Goal: Task Accomplishment & Management: Manage account settings

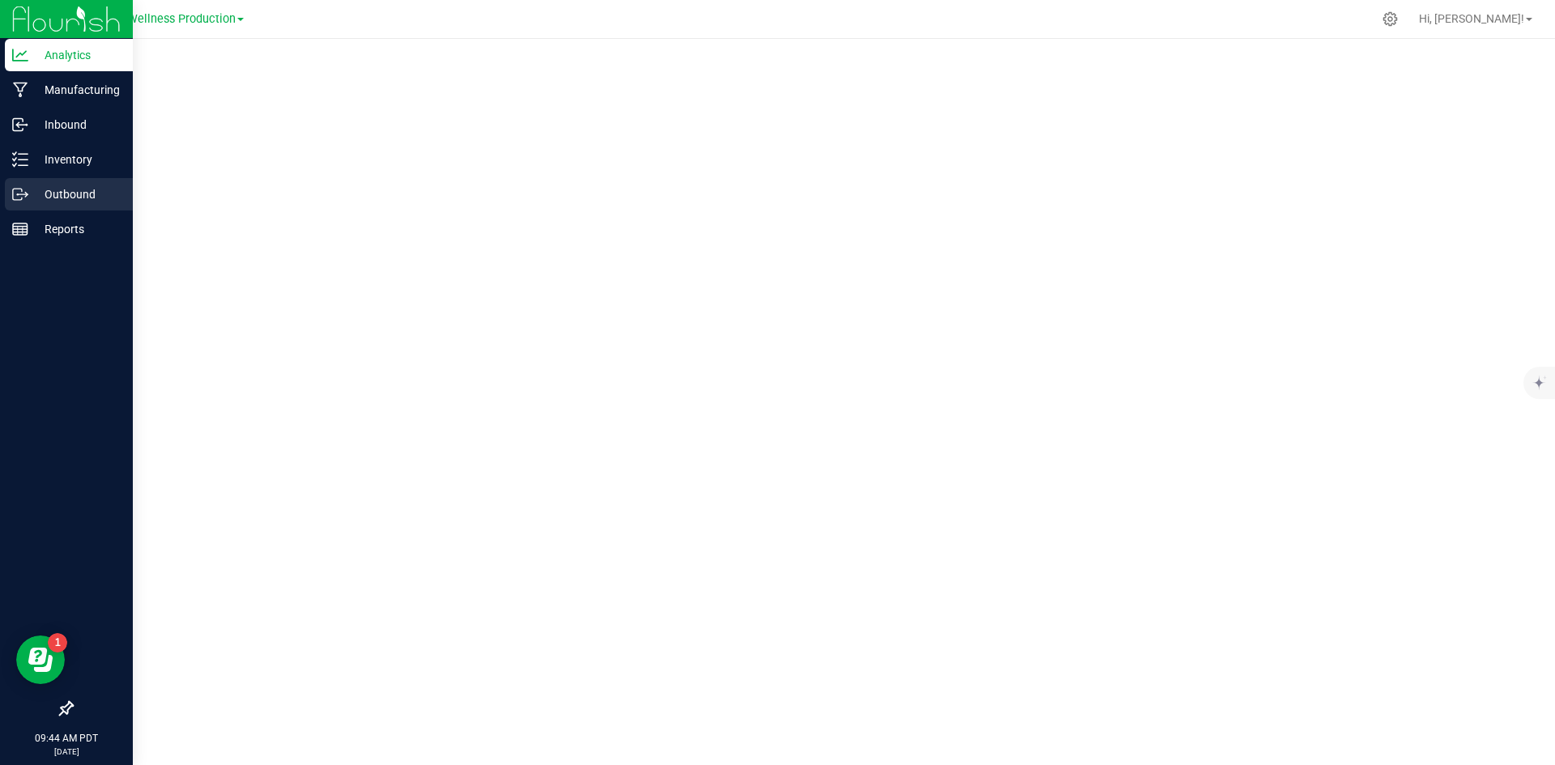
click at [89, 184] on div "Outbound" at bounding box center [69, 194] width 128 height 32
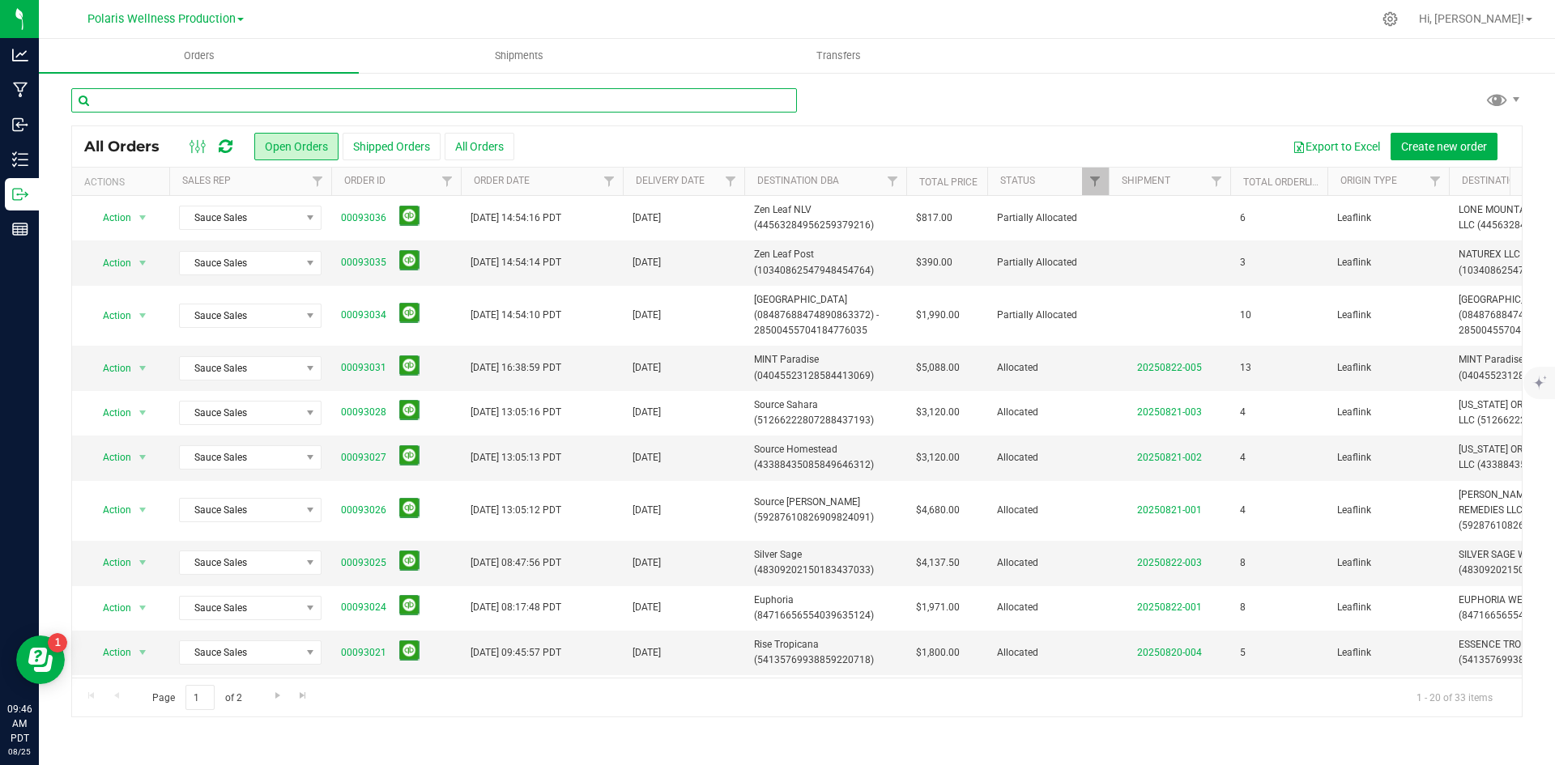
click at [306, 97] on input "text" at bounding box center [434, 100] width 726 height 24
click at [332, 95] on input "text" at bounding box center [434, 100] width 726 height 24
type input "source"
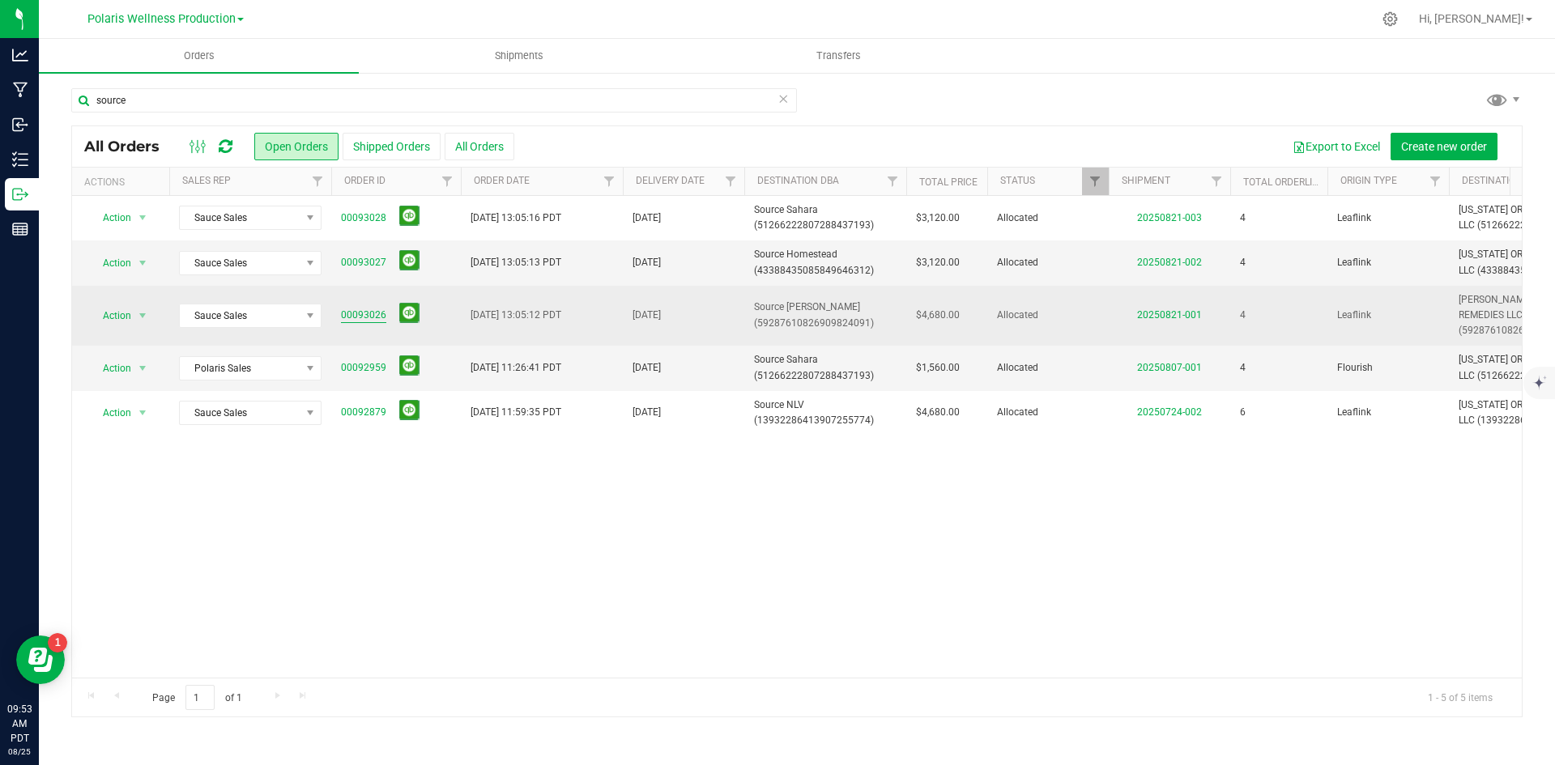
click at [352, 310] on link "00093026" at bounding box center [363, 315] width 45 height 15
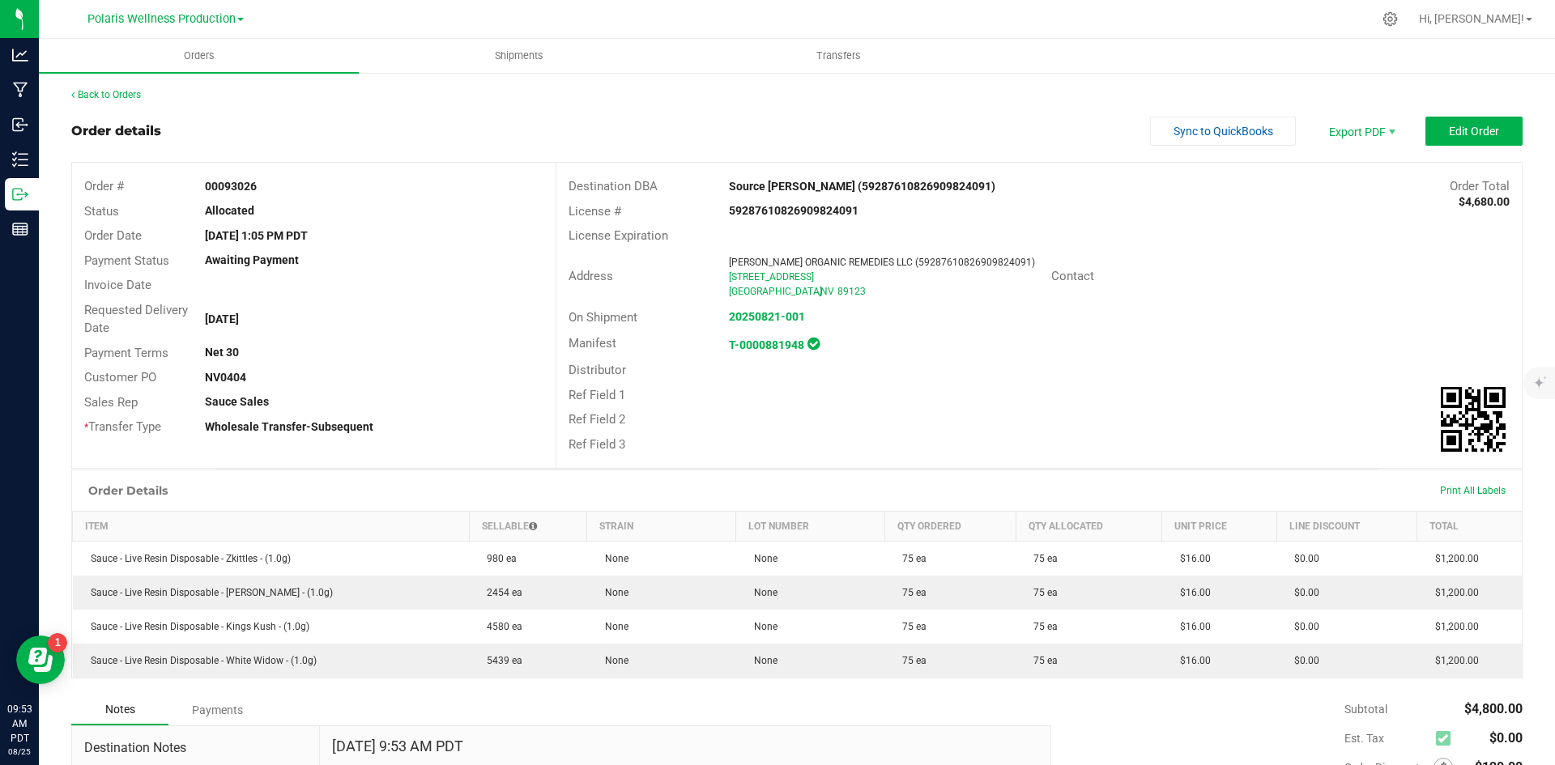
drag, startPoint x: 254, startPoint y: 193, endPoint x: 194, endPoint y: 189, distance: 60.9
click at [194, 189] on div "00093026" at bounding box center [374, 186] width 362 height 17
click at [140, 100] on div "Back to Orders" at bounding box center [796, 94] width 1451 height 15
click at [138, 94] on link "Back to Orders" at bounding box center [106, 94] width 70 height 11
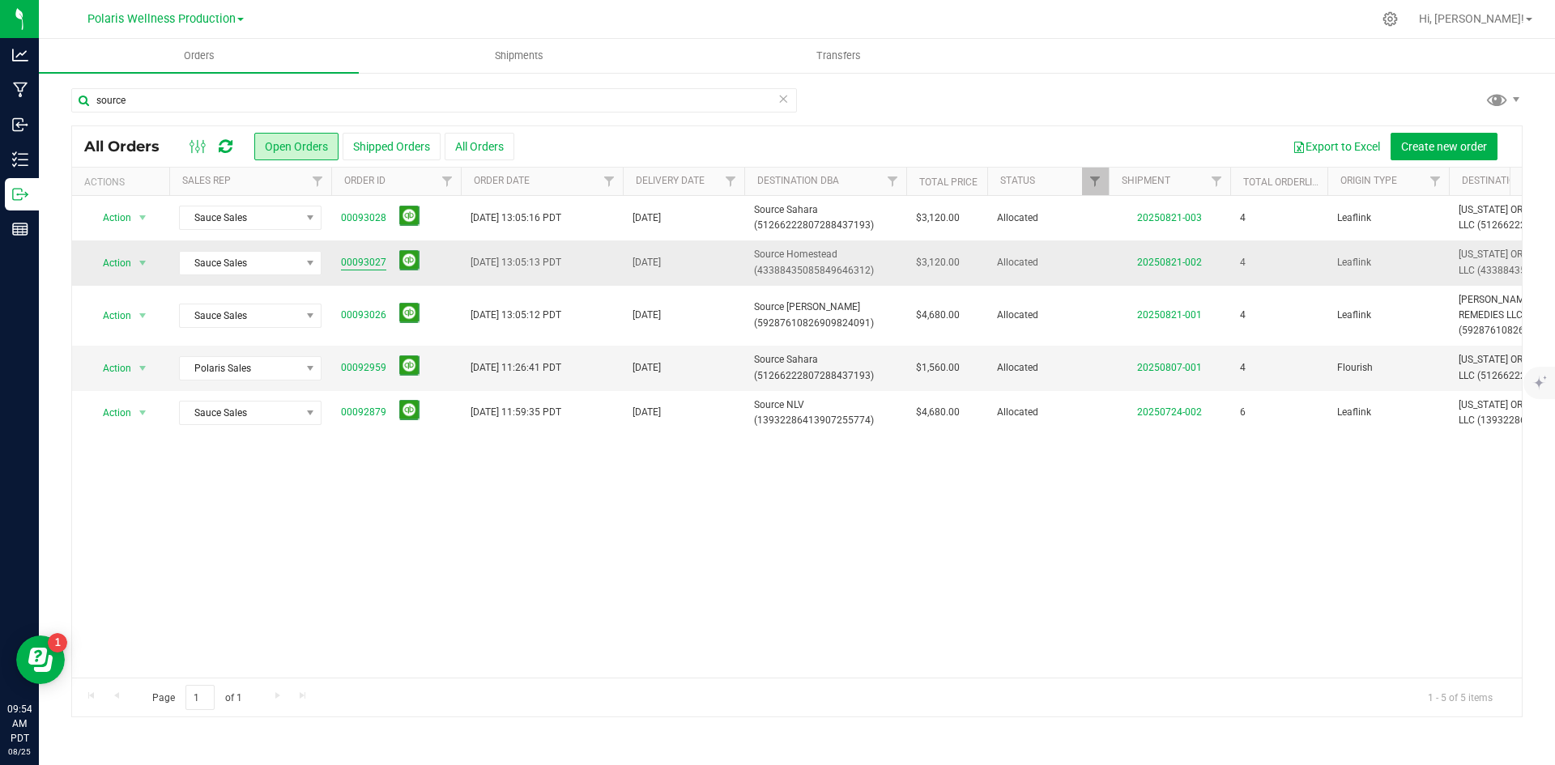
click at [366, 266] on link "00093027" at bounding box center [363, 262] width 45 height 15
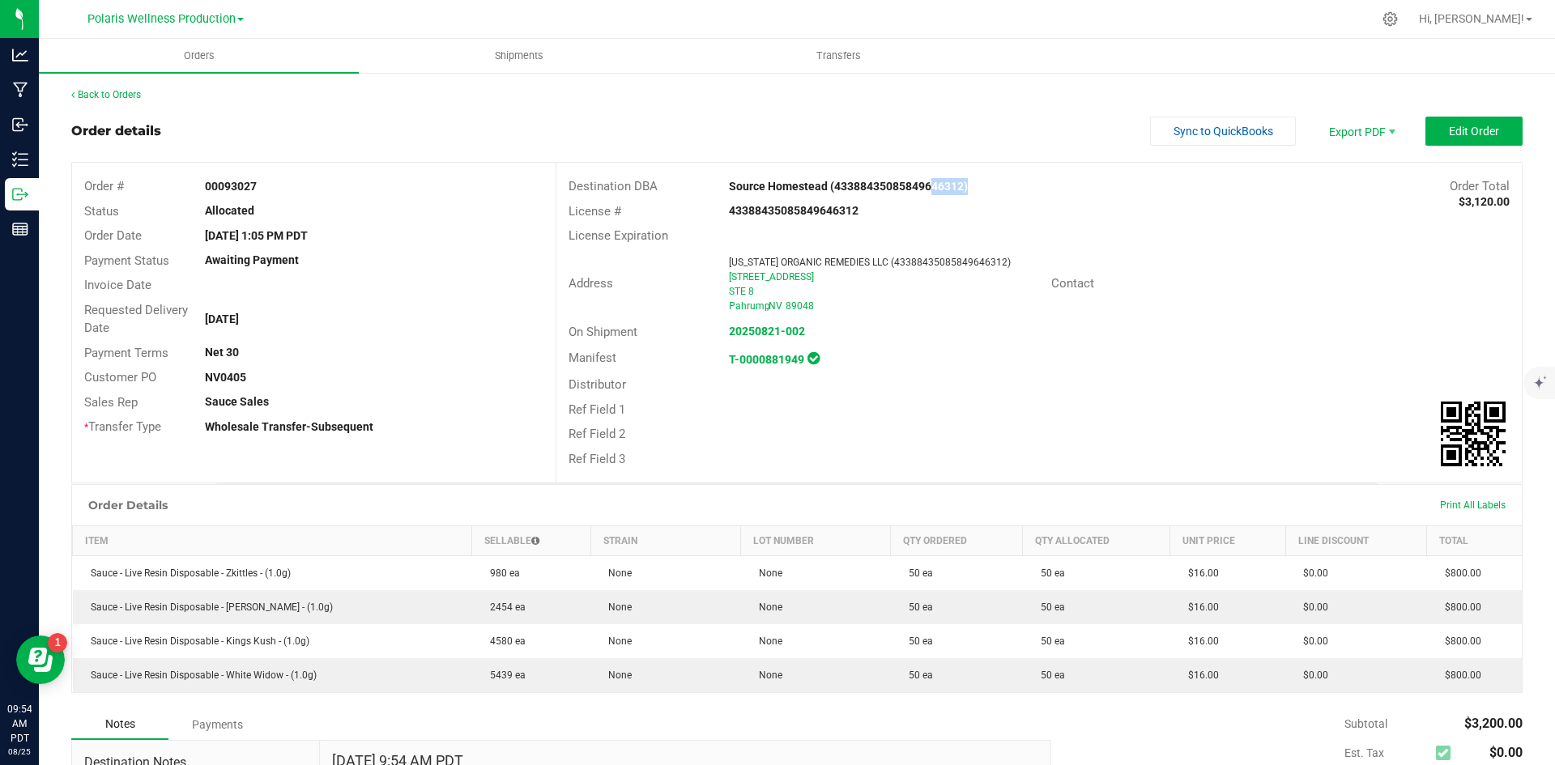
drag, startPoint x: 918, startPoint y: 182, endPoint x: 957, endPoint y: 183, distance: 38.1
click at [957, 183] on strong "Source Homestead (43388435085849646312)" at bounding box center [848, 186] width 239 height 13
copy strong "646312"
drag, startPoint x: 255, startPoint y: 185, endPoint x: 197, endPoint y: 190, distance: 58.5
click at [197, 190] on div "00093027" at bounding box center [374, 186] width 362 height 17
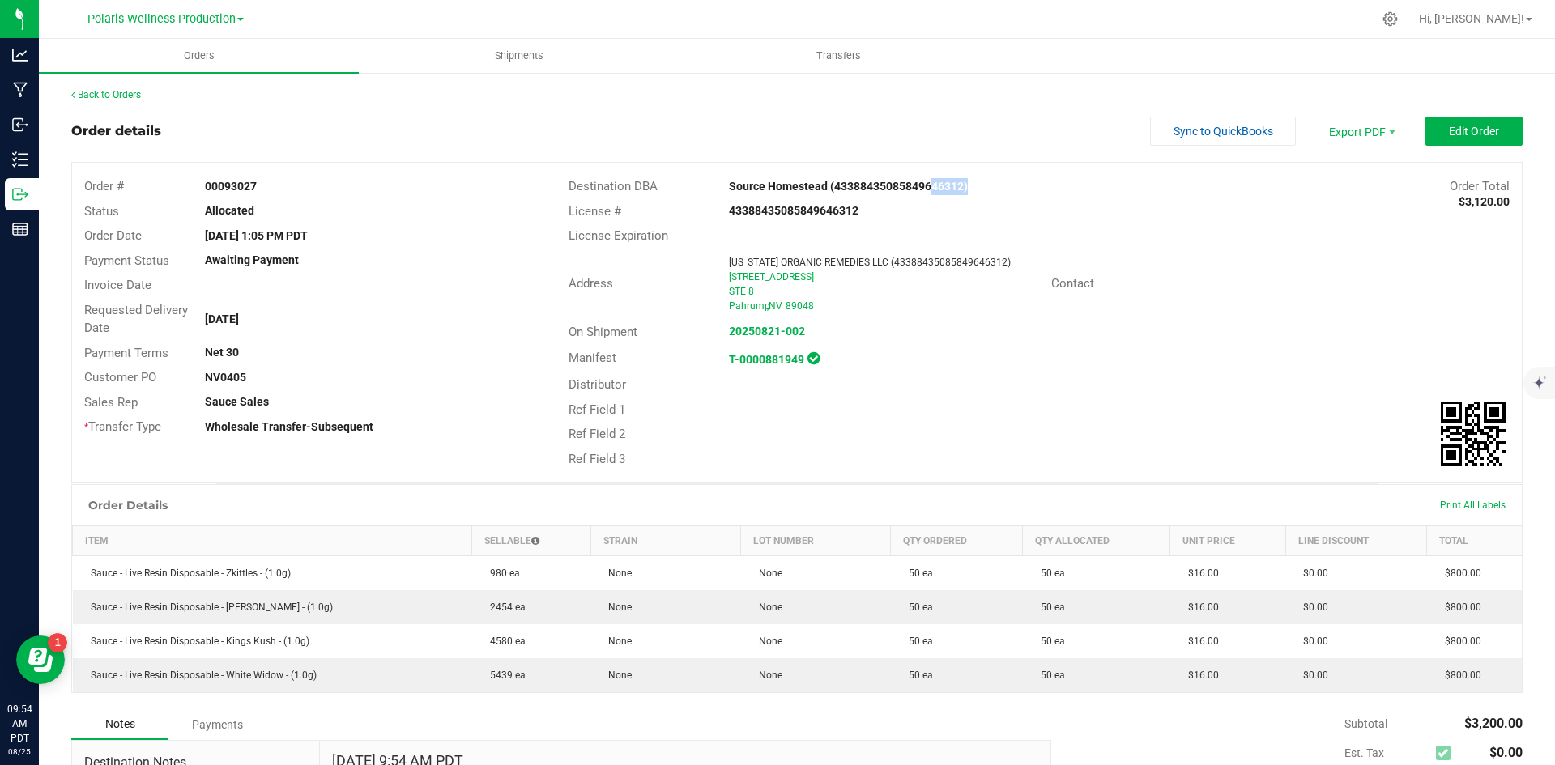
copy strong "00093027"
click at [117, 93] on link "Back to Orders" at bounding box center [106, 94] width 70 height 11
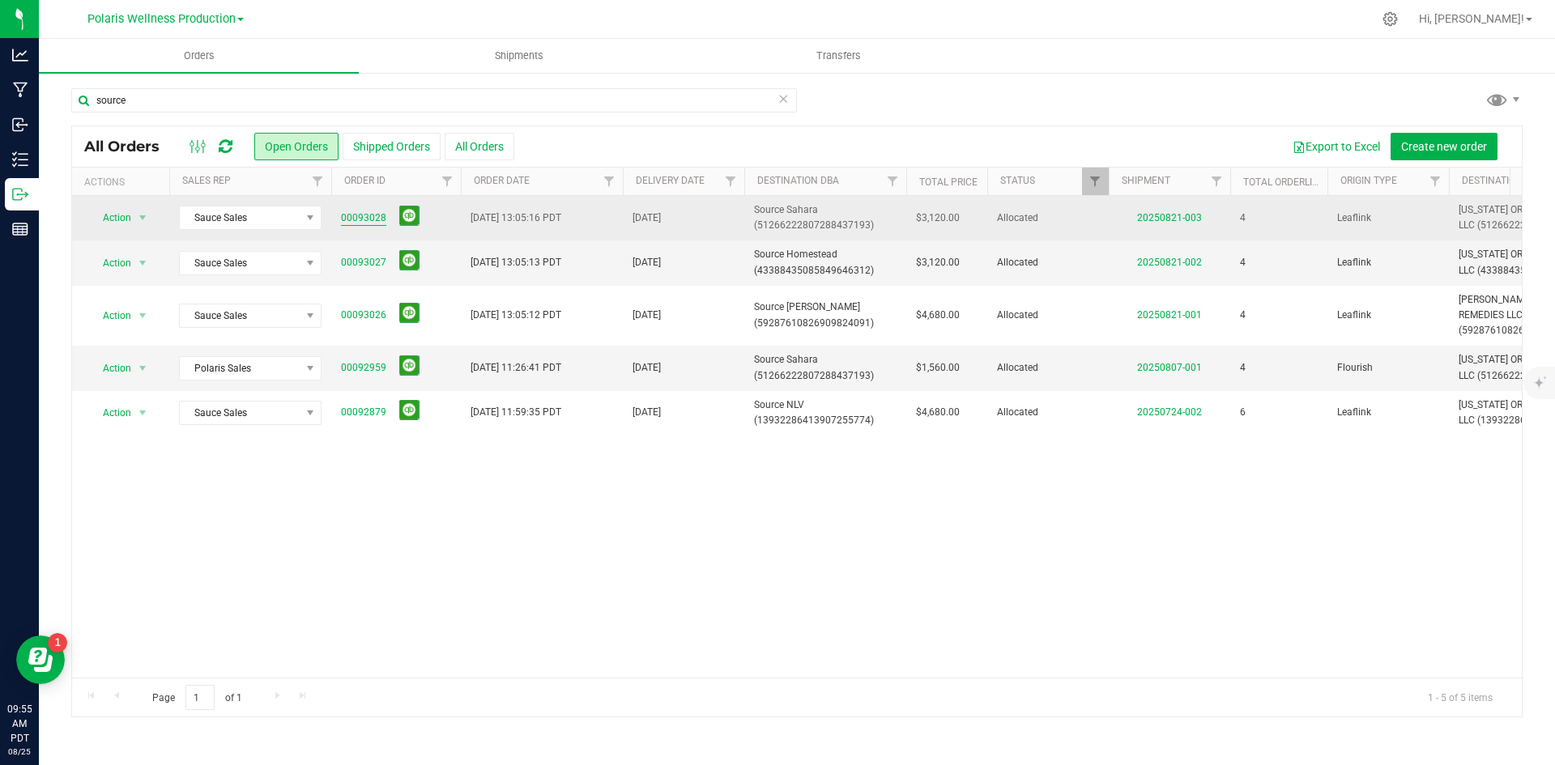
click at [369, 219] on link "00093028" at bounding box center [363, 218] width 45 height 15
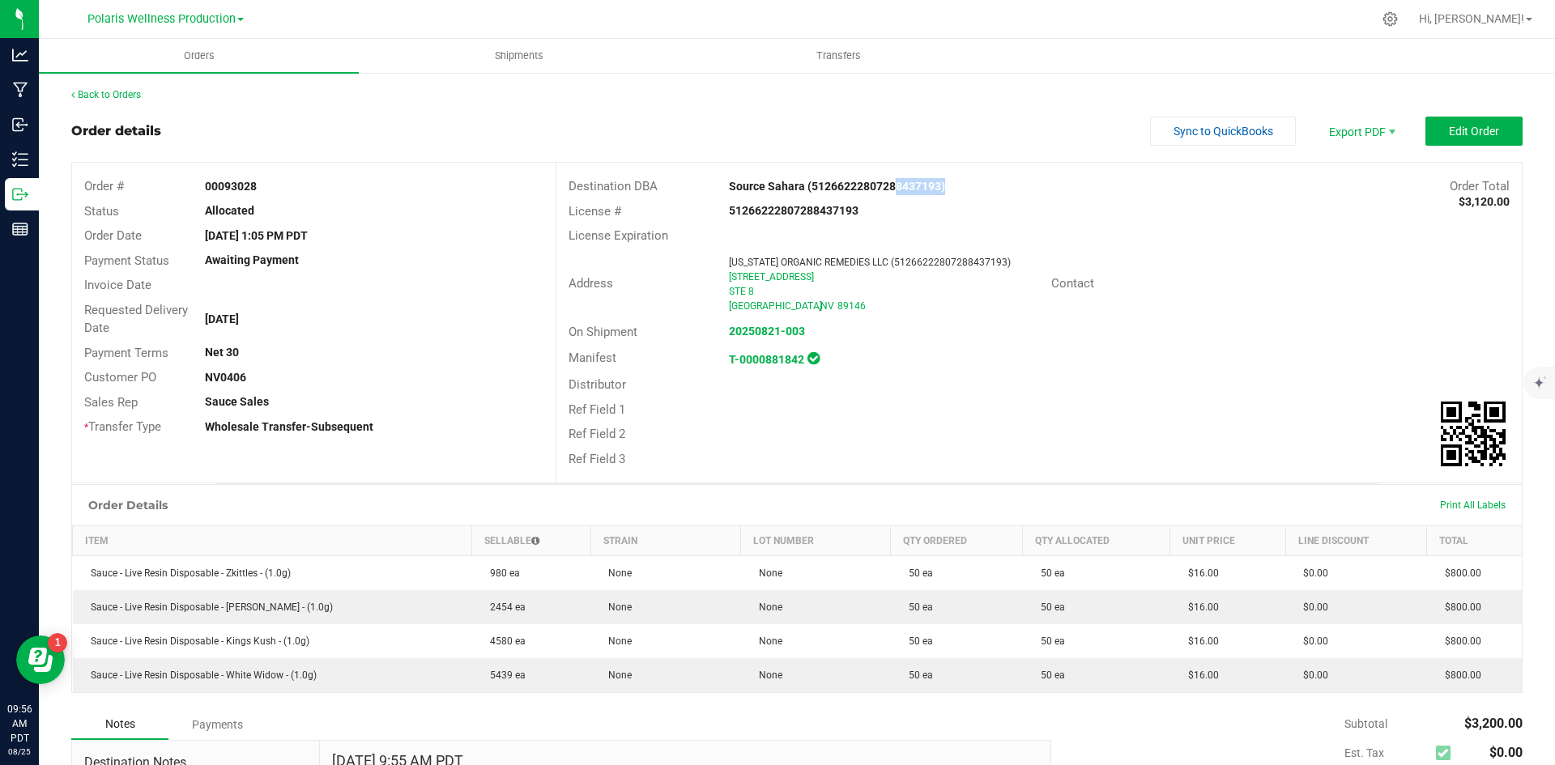
drag, startPoint x: 884, startPoint y: 174, endPoint x: 935, endPoint y: 180, distance: 51.3
click at [935, 180] on div "Destination DBA Source Sahara (51266222807288437193) Order Total $3,120.00" at bounding box center [1038, 186] width 965 height 25
drag, startPoint x: 252, startPoint y: 192, endPoint x: 194, endPoint y: 190, distance: 58.3
click at [194, 190] on div "Order # 00093028" at bounding box center [314, 186] width 484 height 25
copy strong "00093028"
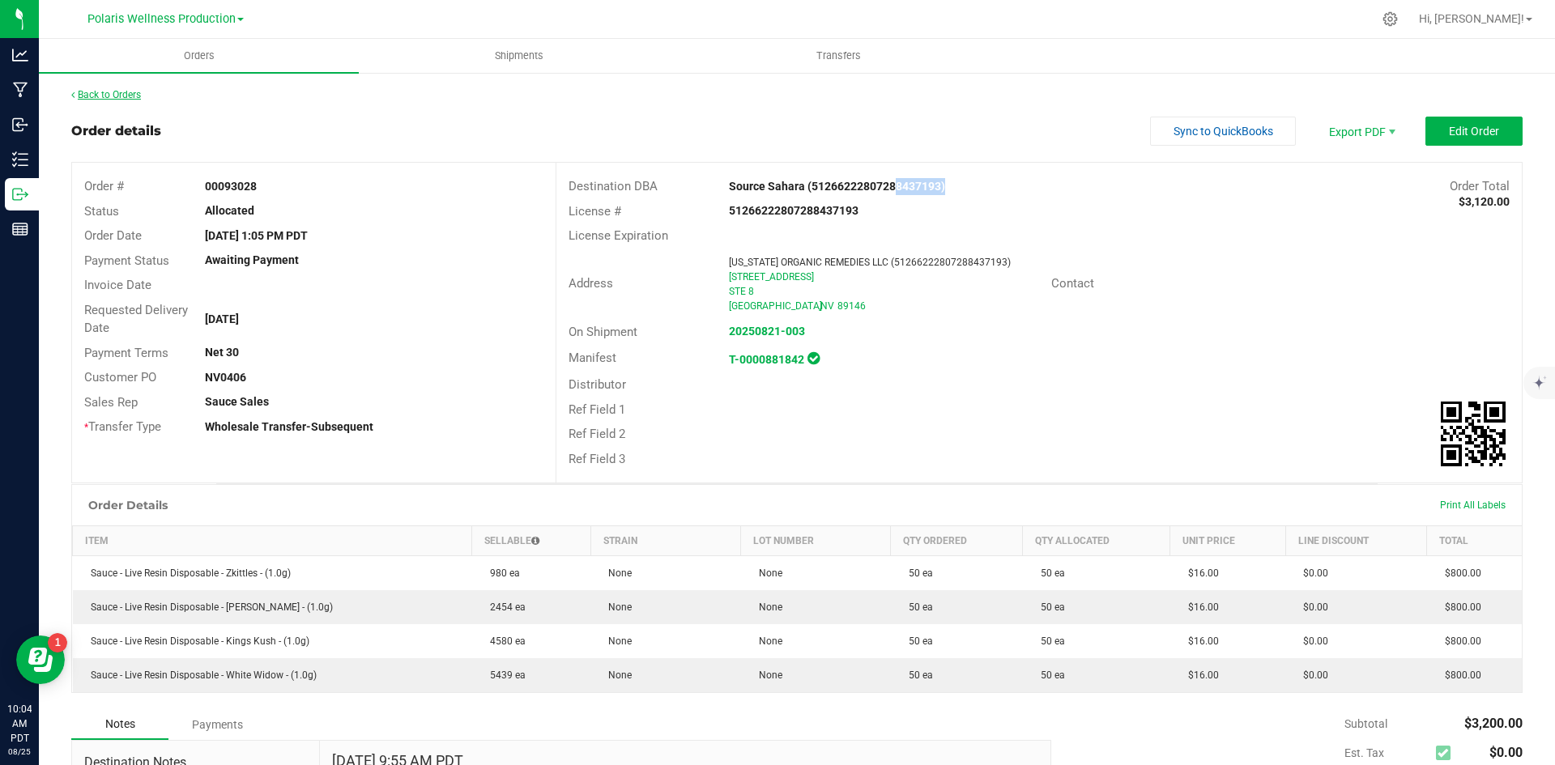
click at [120, 95] on link "Back to Orders" at bounding box center [106, 94] width 70 height 11
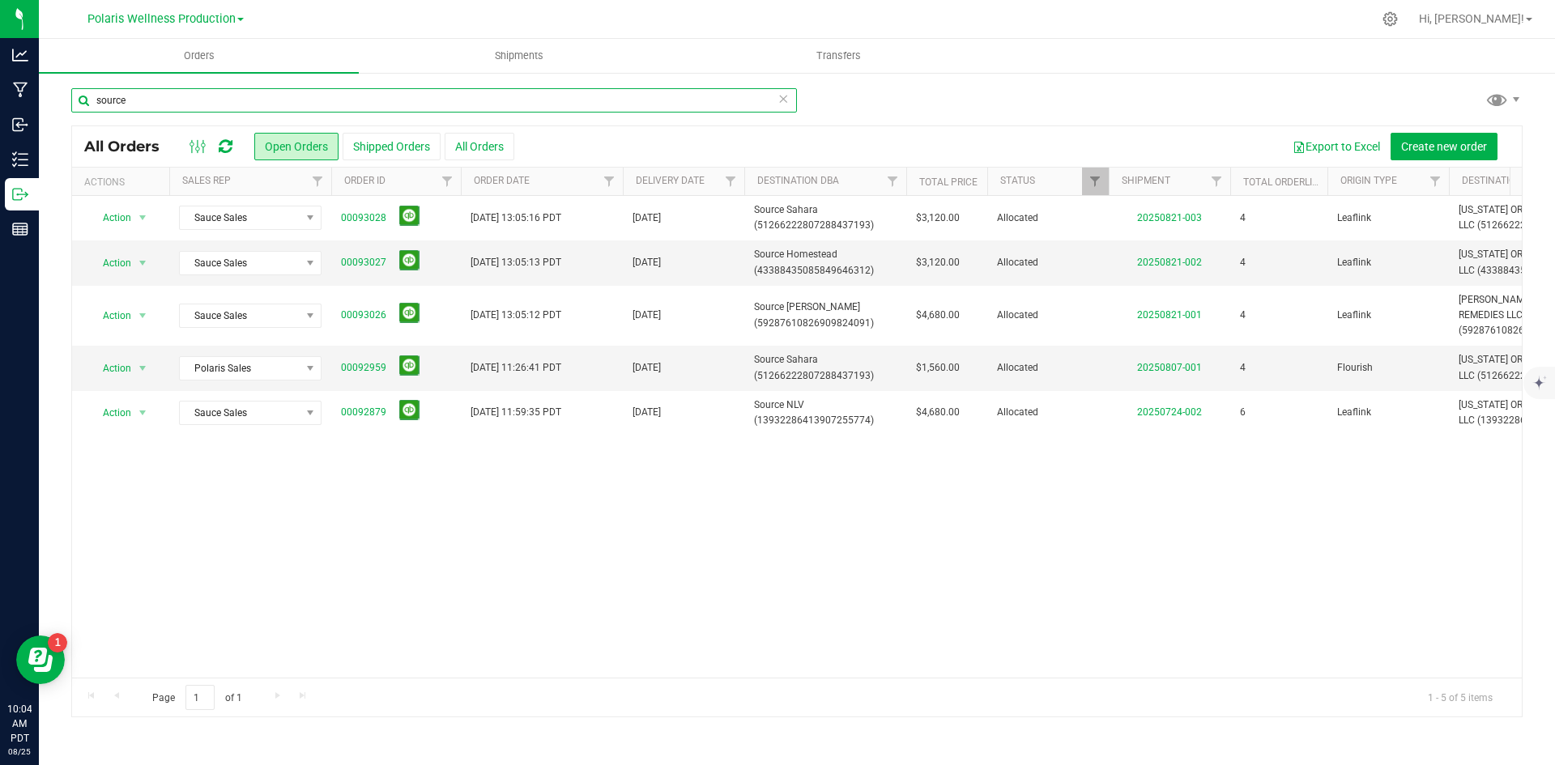
drag, startPoint x: 201, startPoint y: 104, endPoint x: 49, endPoint y: 97, distance: 151.6
click at [53, 104] on div "source All Orders Open Orders Shipped Orders All Orders Export to Excel Create …" at bounding box center [797, 402] width 1516 height 663
type input "SILVER"
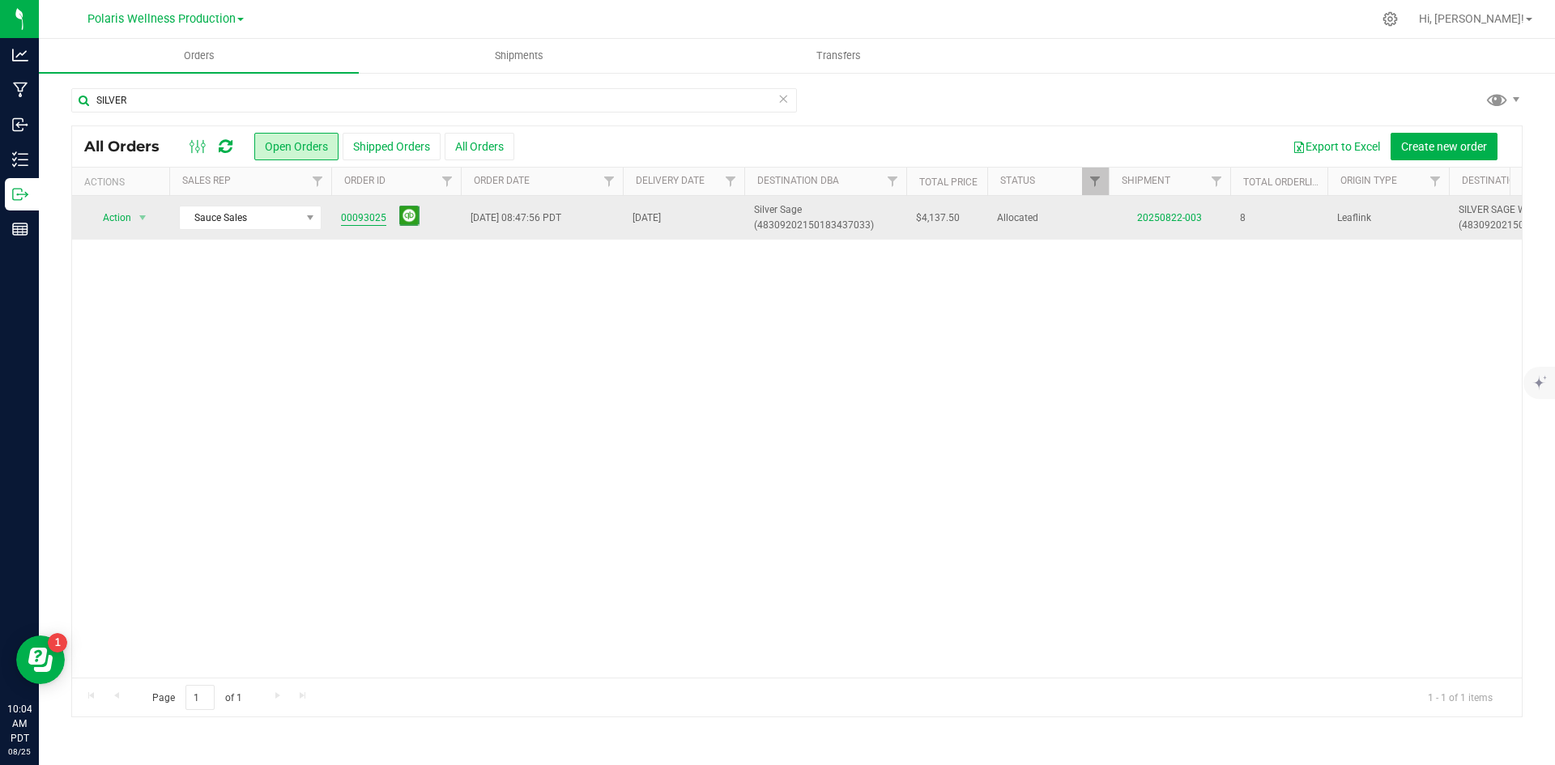
click at [353, 217] on link "00093025" at bounding box center [363, 218] width 45 height 15
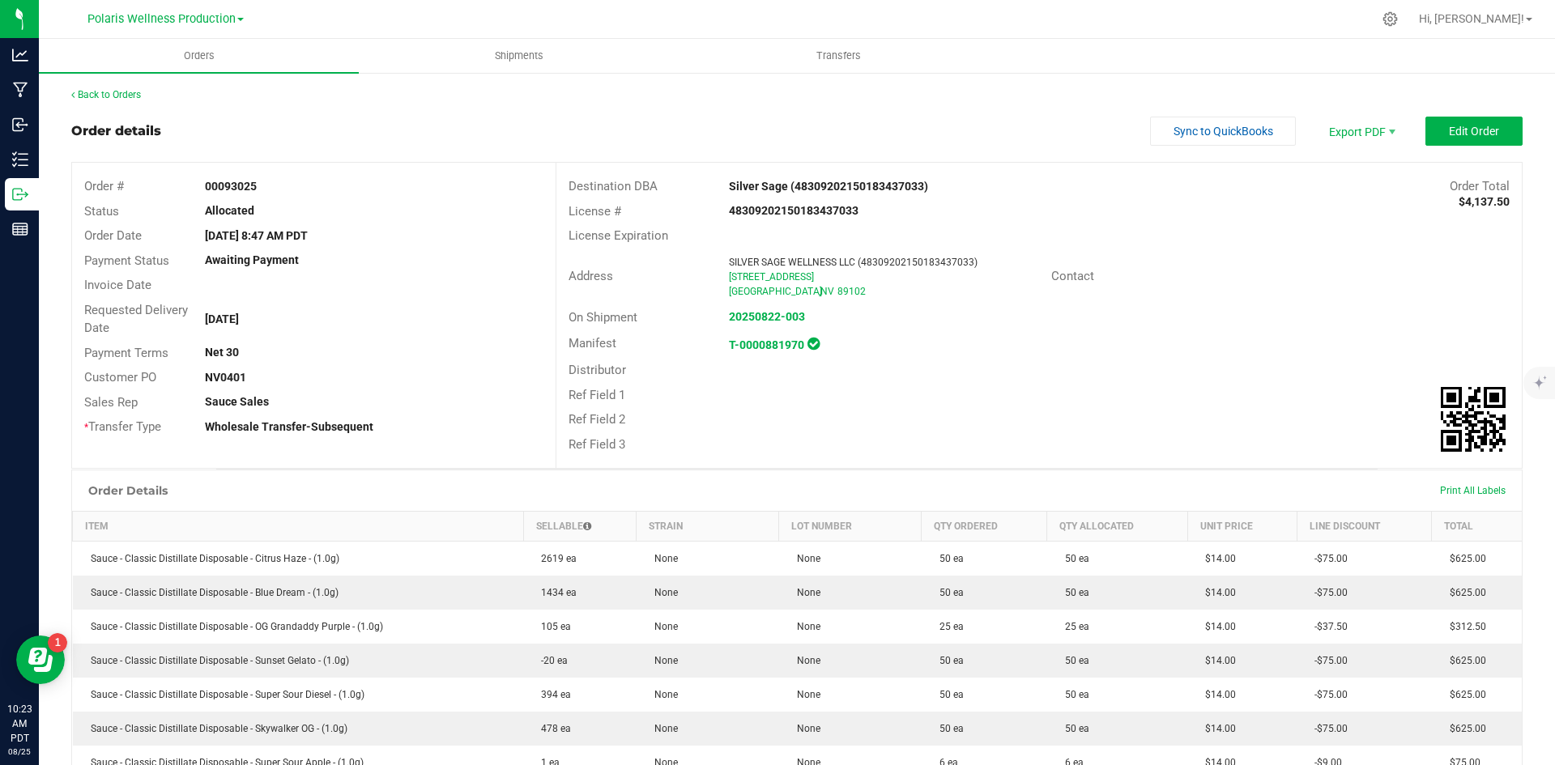
click at [944, 27] on div at bounding box center [831, 19] width 1082 height 32
click at [90, 91] on link "Back to Orders" at bounding box center [106, 94] width 70 height 11
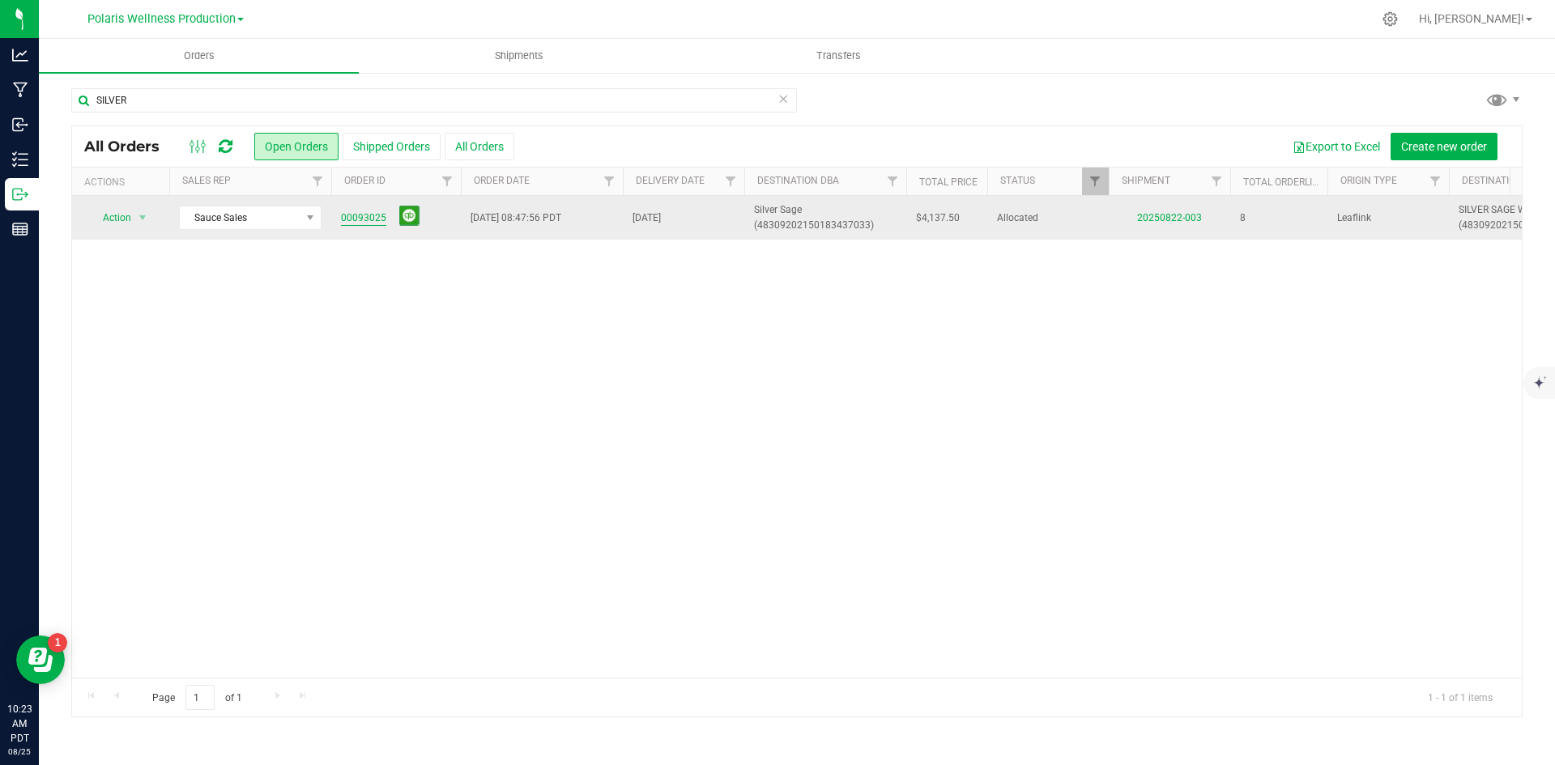
click at [364, 218] on link "00093025" at bounding box center [363, 218] width 45 height 15
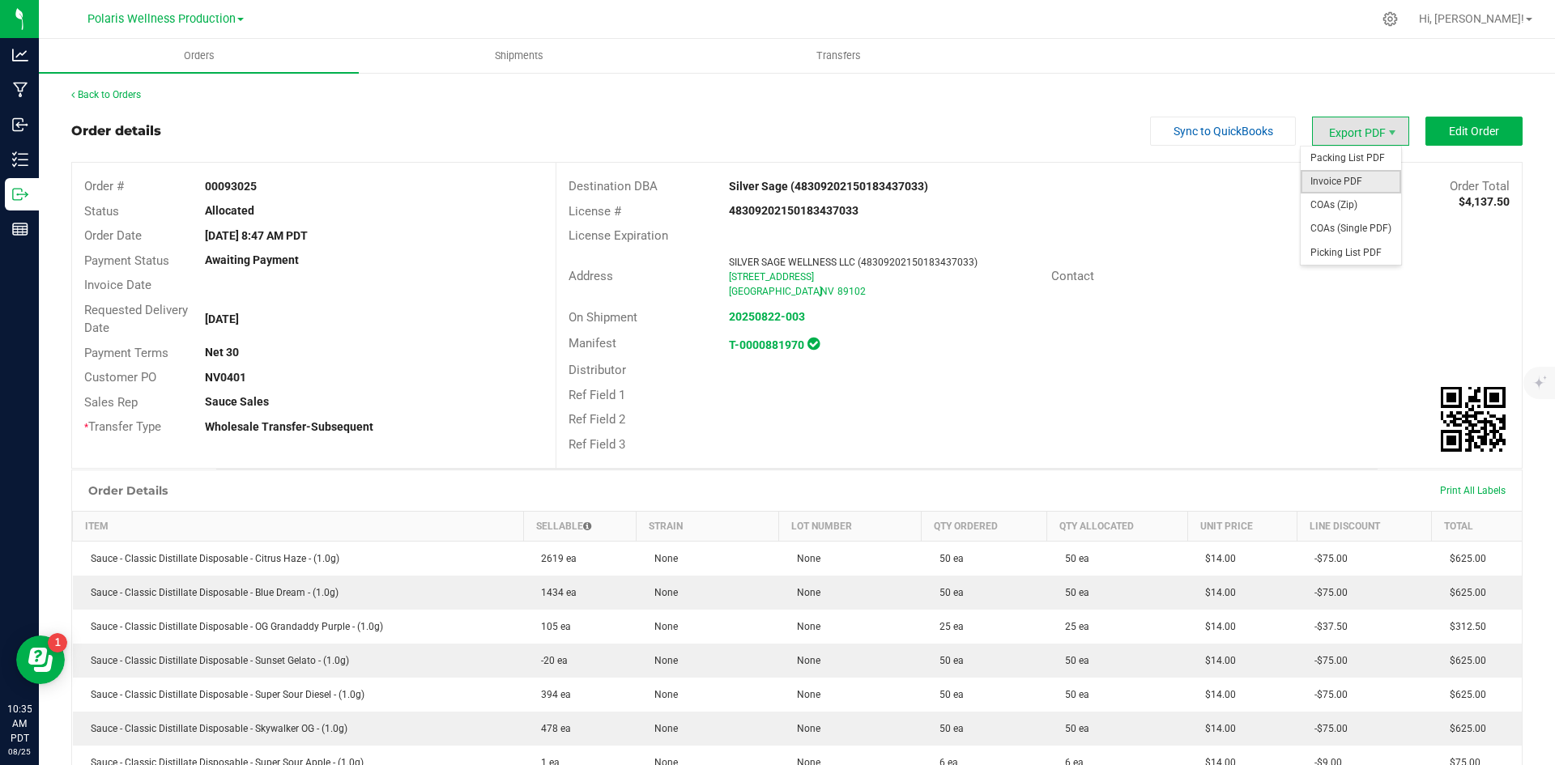
click at [1336, 177] on span "Invoice PDF" at bounding box center [1351, 181] width 100 height 23
click at [1352, 159] on span "Packing List PDF" at bounding box center [1351, 158] width 100 height 23
click at [764, 317] on strong "20250822-003" at bounding box center [767, 316] width 76 height 13
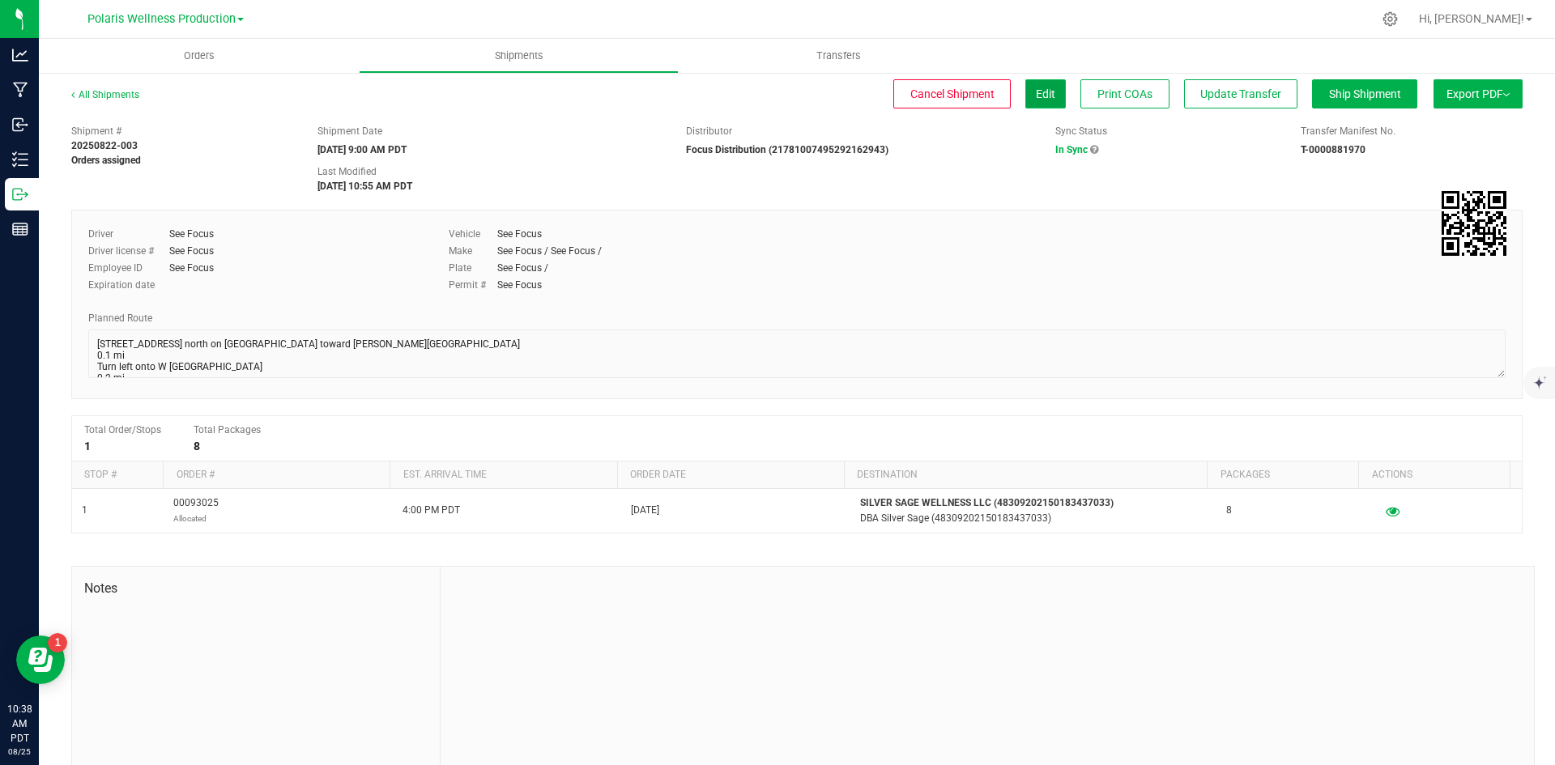
click at [1036, 90] on span "Edit" at bounding box center [1045, 93] width 19 height 13
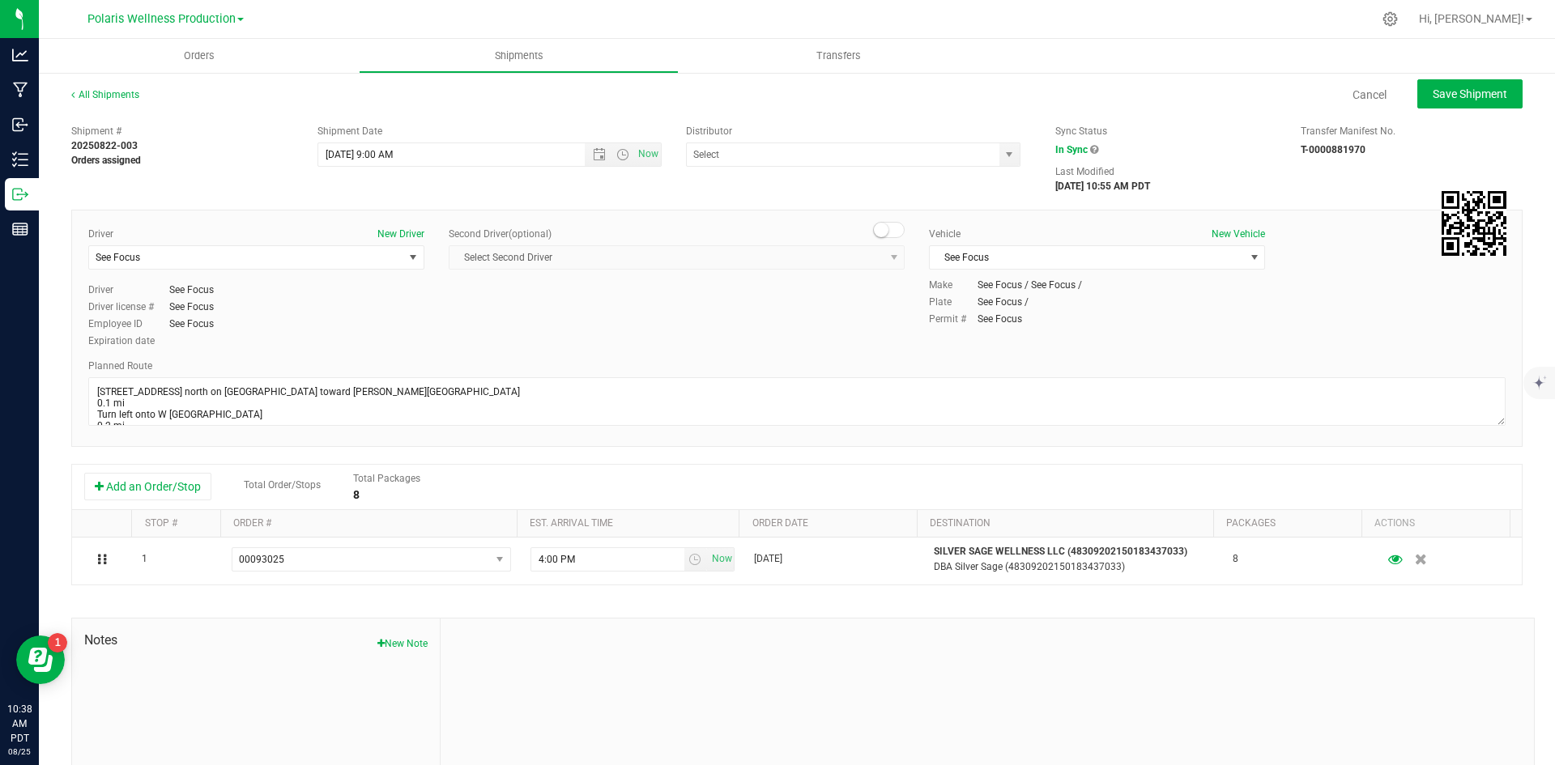
type input "Focus Distribution (21781007495292162943)"
click at [990, 151] on span at bounding box center [994, 155] width 10 height 24
click at [999, 153] on span "select" at bounding box center [1009, 154] width 20 height 23
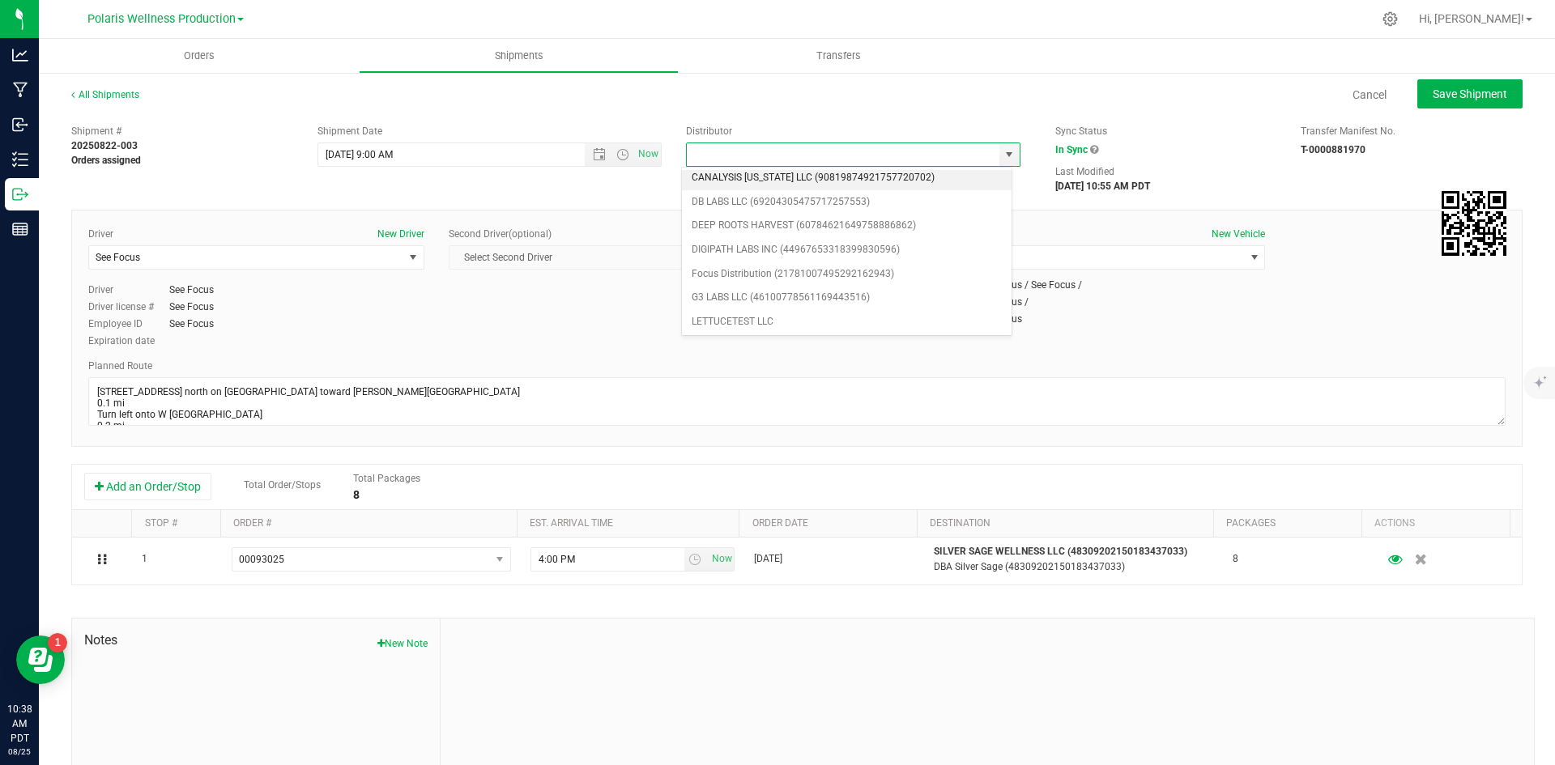
scroll to position [162, 0]
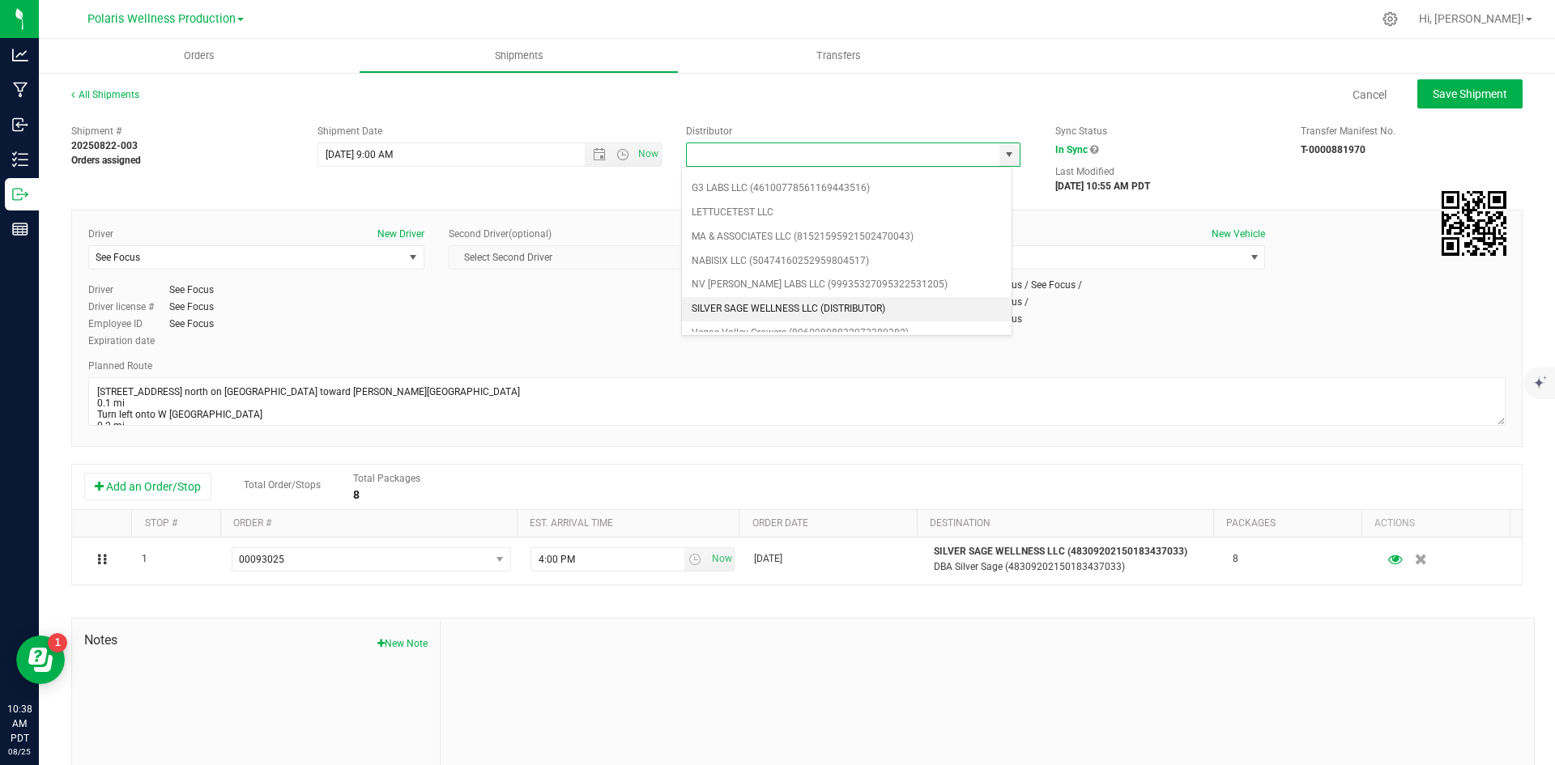
click at [820, 313] on li "SILVER SAGE WELLNESS LLC (DISTRIBUTOR)" at bounding box center [847, 309] width 330 height 24
type input "SILVER SAGE WELLNESS LLC (DISTRIBUTOR)"
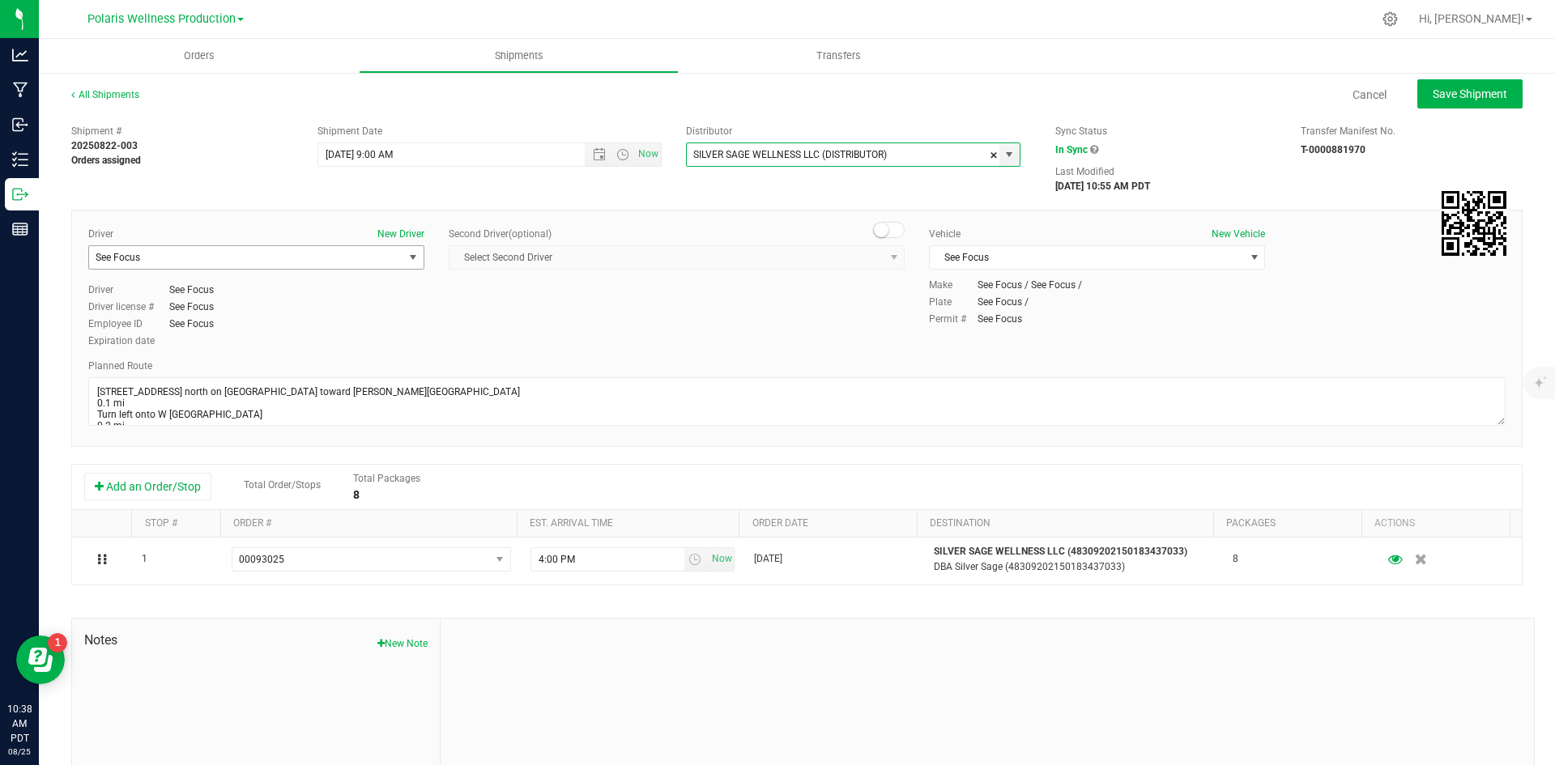
click at [407, 259] on span "select" at bounding box center [413, 257] width 13 height 13
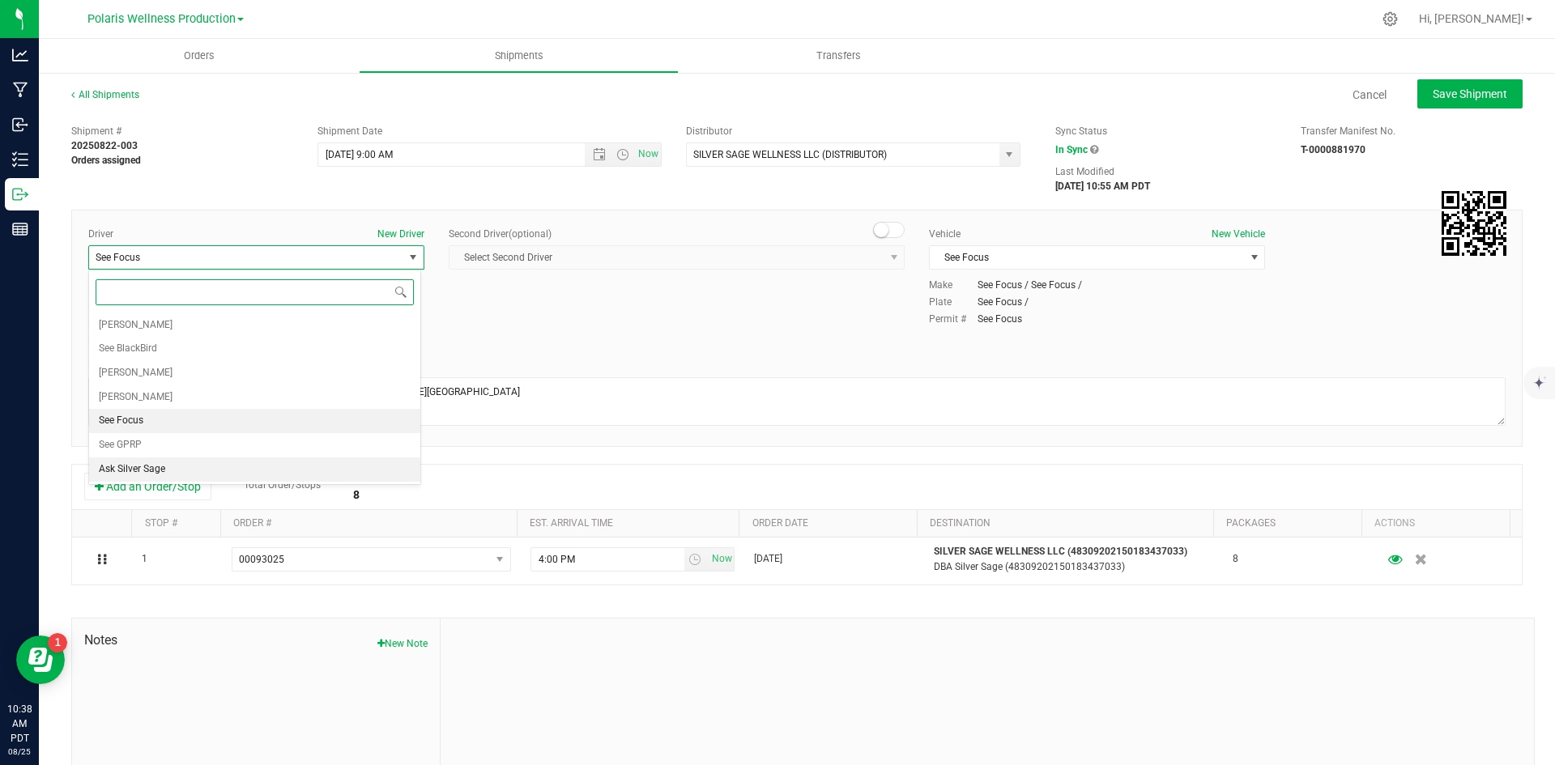
click at [156, 467] on span "Ask Silver Sage" at bounding box center [132, 469] width 66 height 21
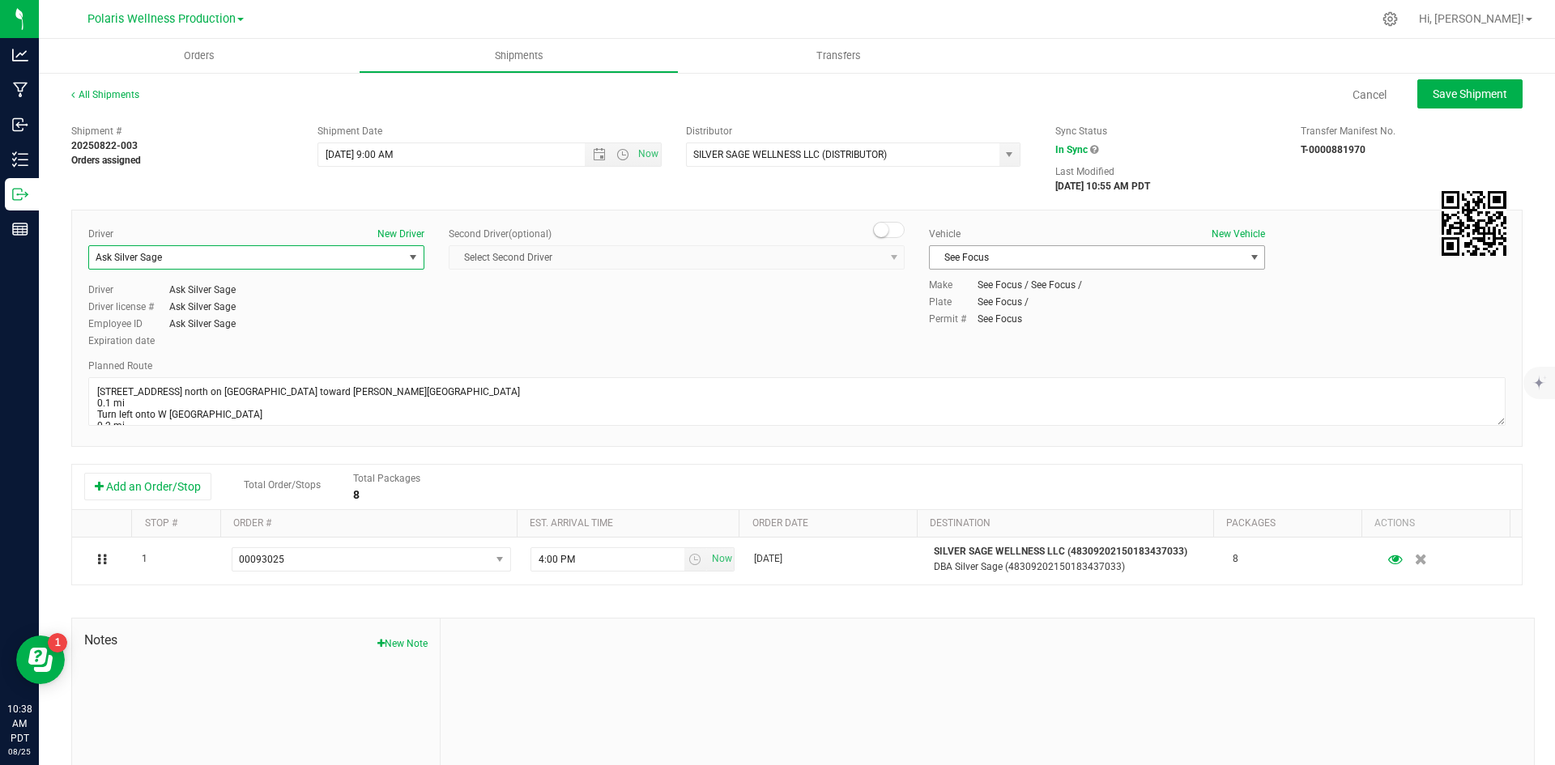
click at [1153, 258] on span "See Focus" at bounding box center [1087, 257] width 314 height 23
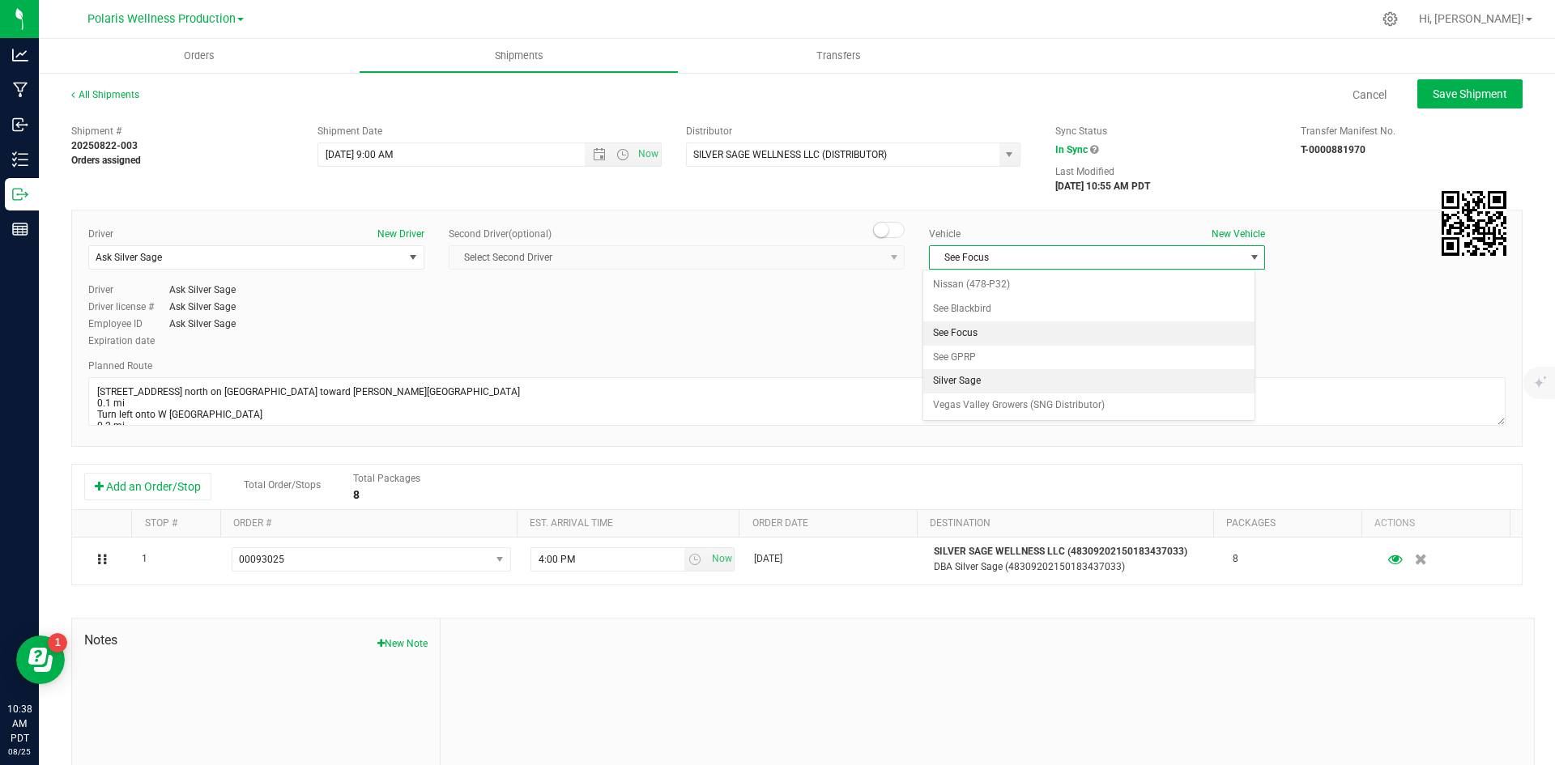
click at [1013, 382] on li "Silver Sage" at bounding box center [1088, 381] width 331 height 24
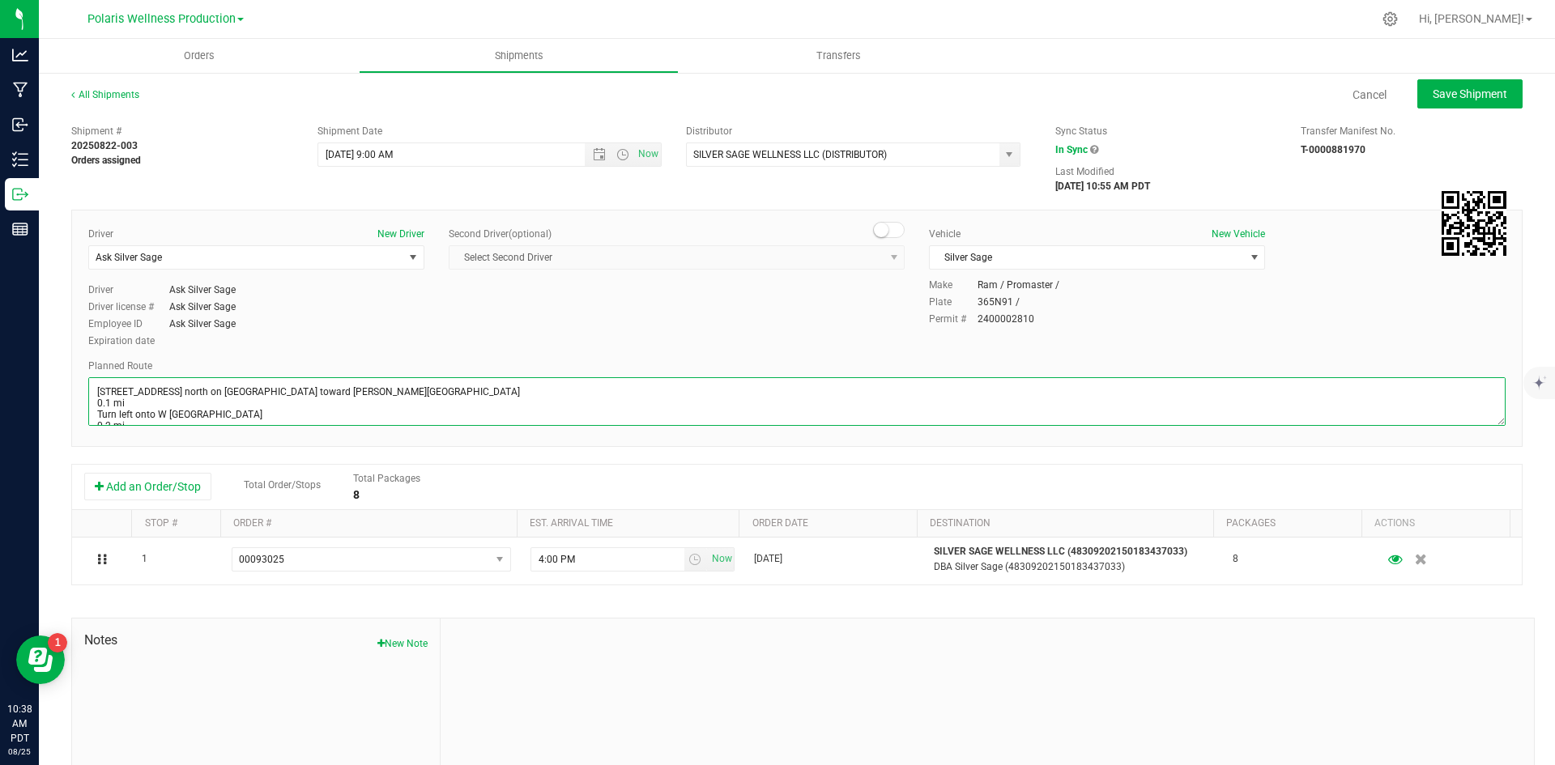
click at [1012, 382] on textarea at bounding box center [796, 401] width 1417 height 49
click at [749, 332] on div "Driver New Driver Ask Silver Sage Select Driver [PERSON_NAME] See BlackBird [PE…" at bounding box center [797, 289] width 1442 height 124
click at [1459, 99] on span "Save Shipment" at bounding box center [1470, 93] width 75 height 13
type input "[DATE] 4:00 PM"
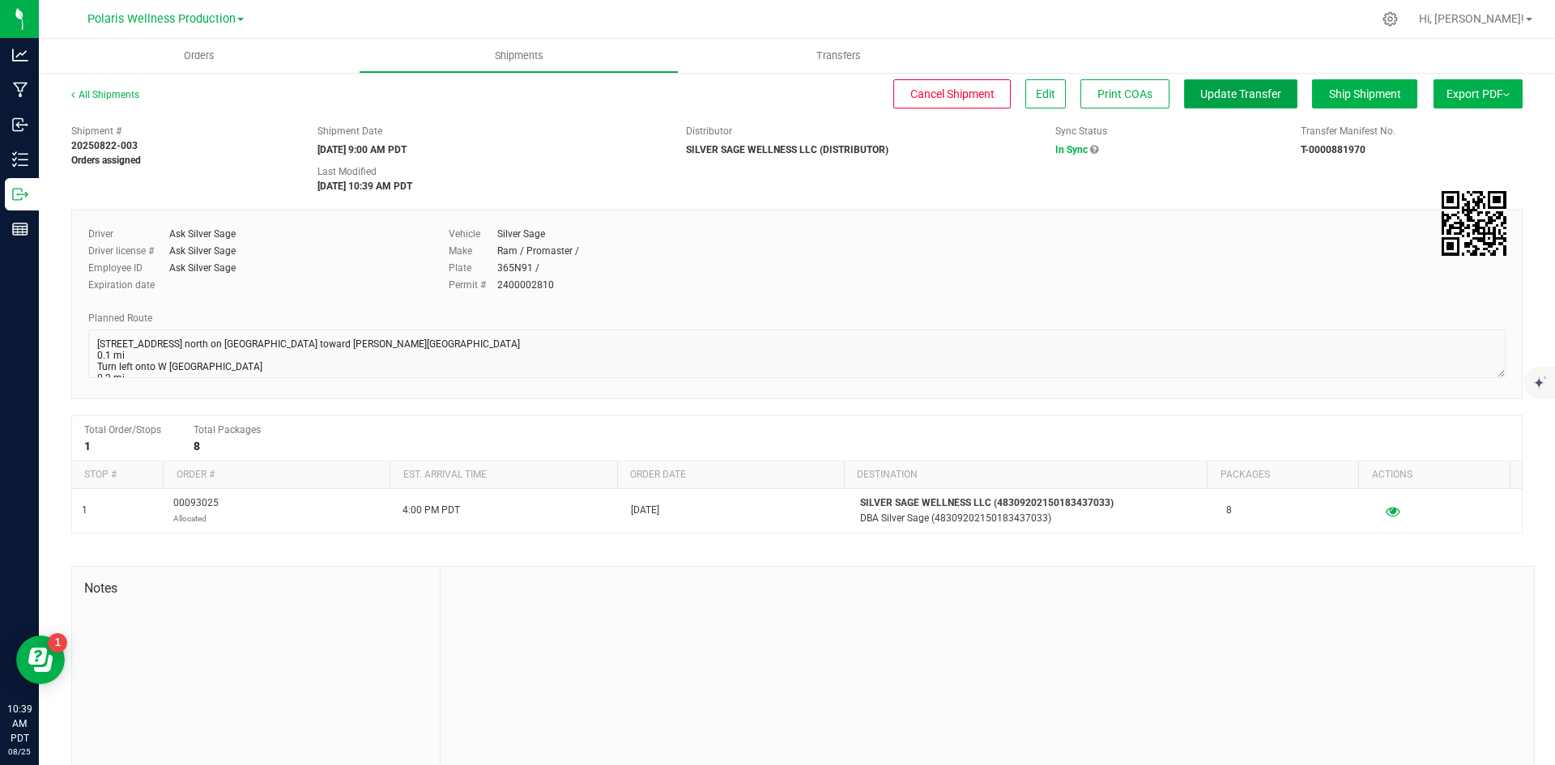
click at [1221, 91] on span "Update Transfer" at bounding box center [1240, 93] width 81 height 13
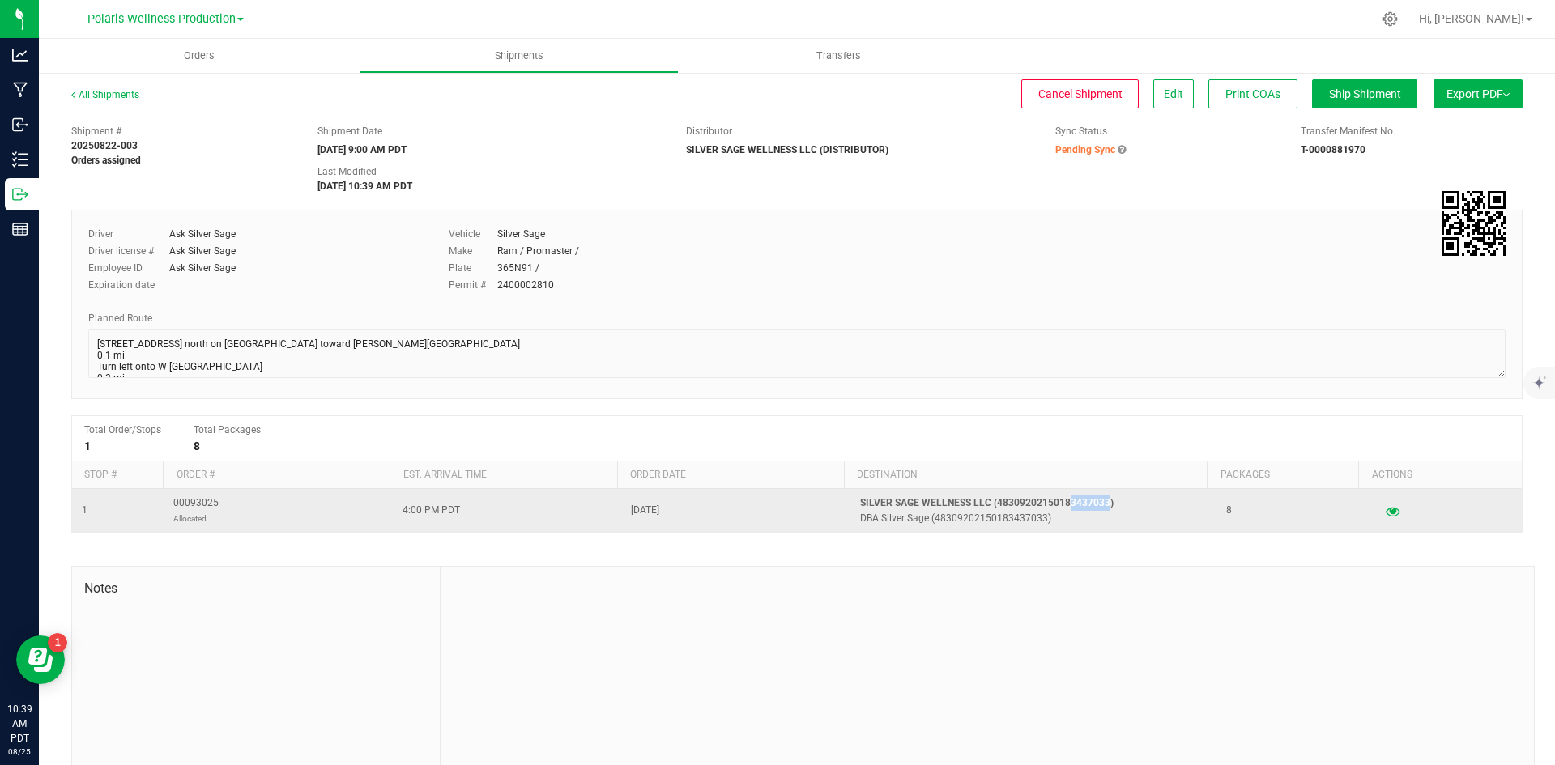
drag, startPoint x: 1055, startPoint y: 505, endPoint x: 1093, endPoint y: 501, distance: 39.0
click at [1093, 501] on p "SILVER SAGE WELLNESS LLC (48309202150183437033)" at bounding box center [1033, 503] width 347 height 15
copy p "3437033"
drag, startPoint x: 214, startPoint y: 498, endPoint x: 170, endPoint y: 500, distance: 43.8
click at [170, 500] on td "00093025 Allocated" at bounding box center [278, 511] width 229 height 44
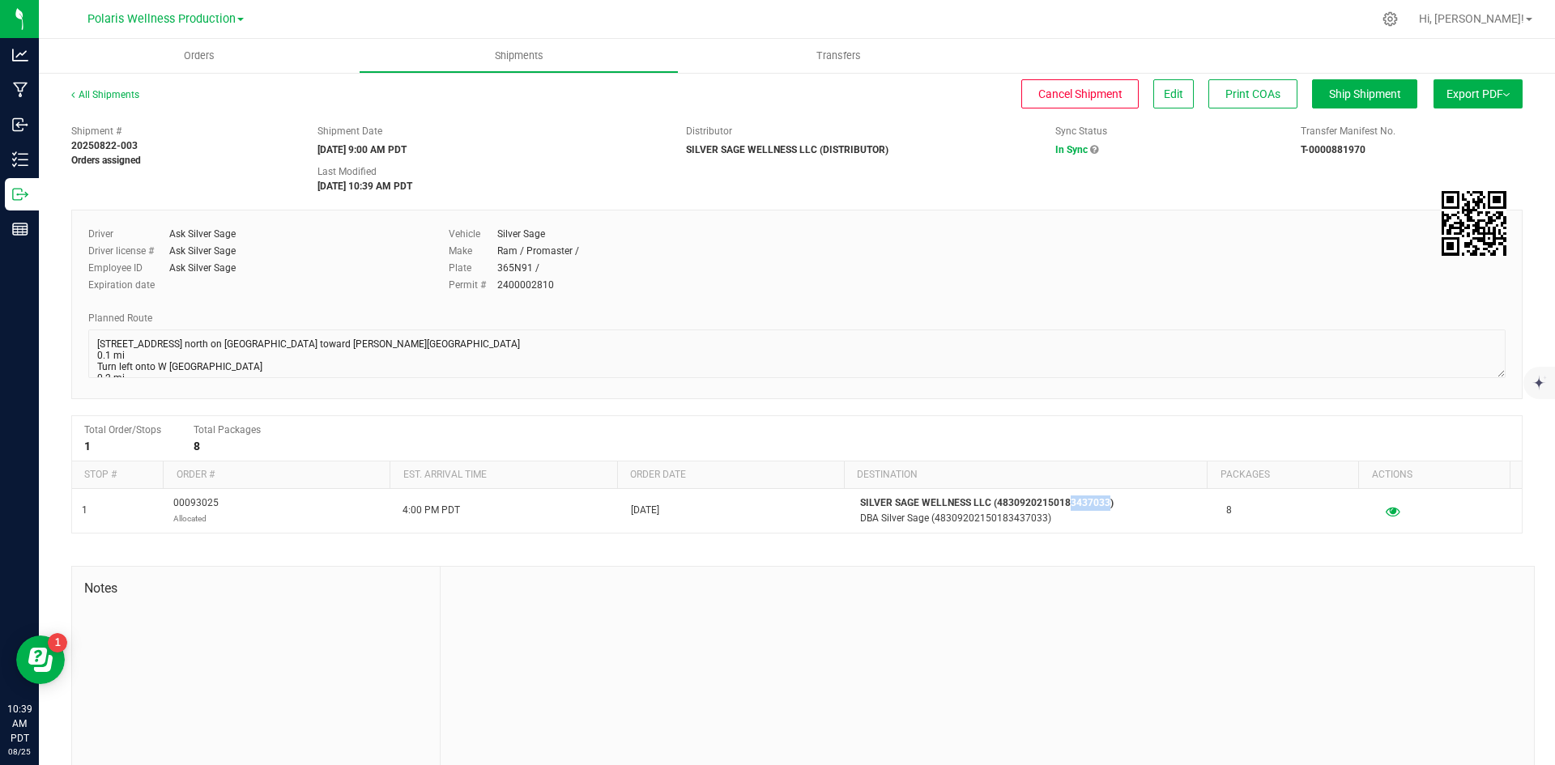
copy span "00093025"
click at [202, 58] on span "Orders" at bounding box center [199, 56] width 75 height 15
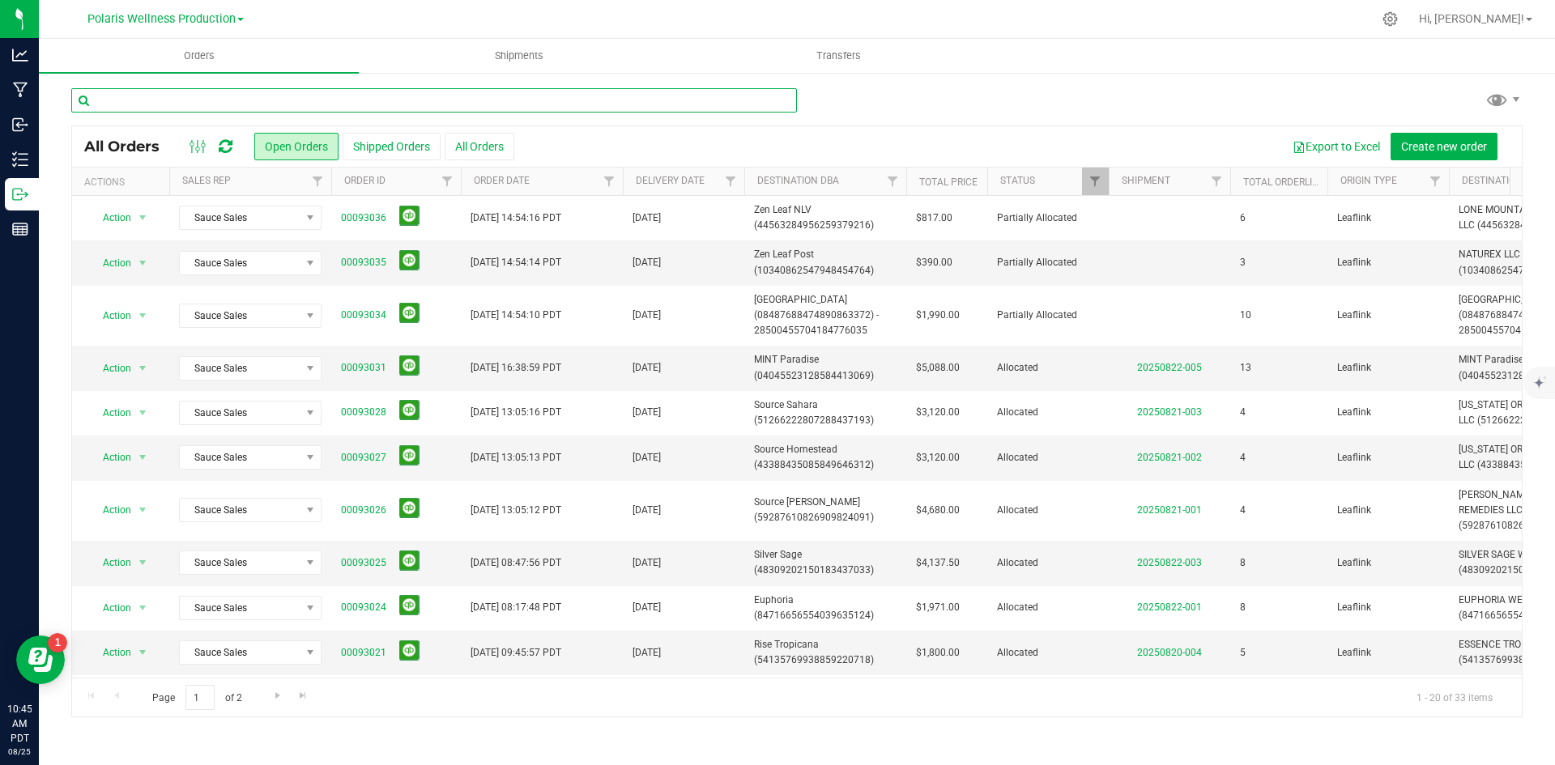
click at [380, 98] on input "text" at bounding box center [434, 100] width 726 height 24
type input "source"
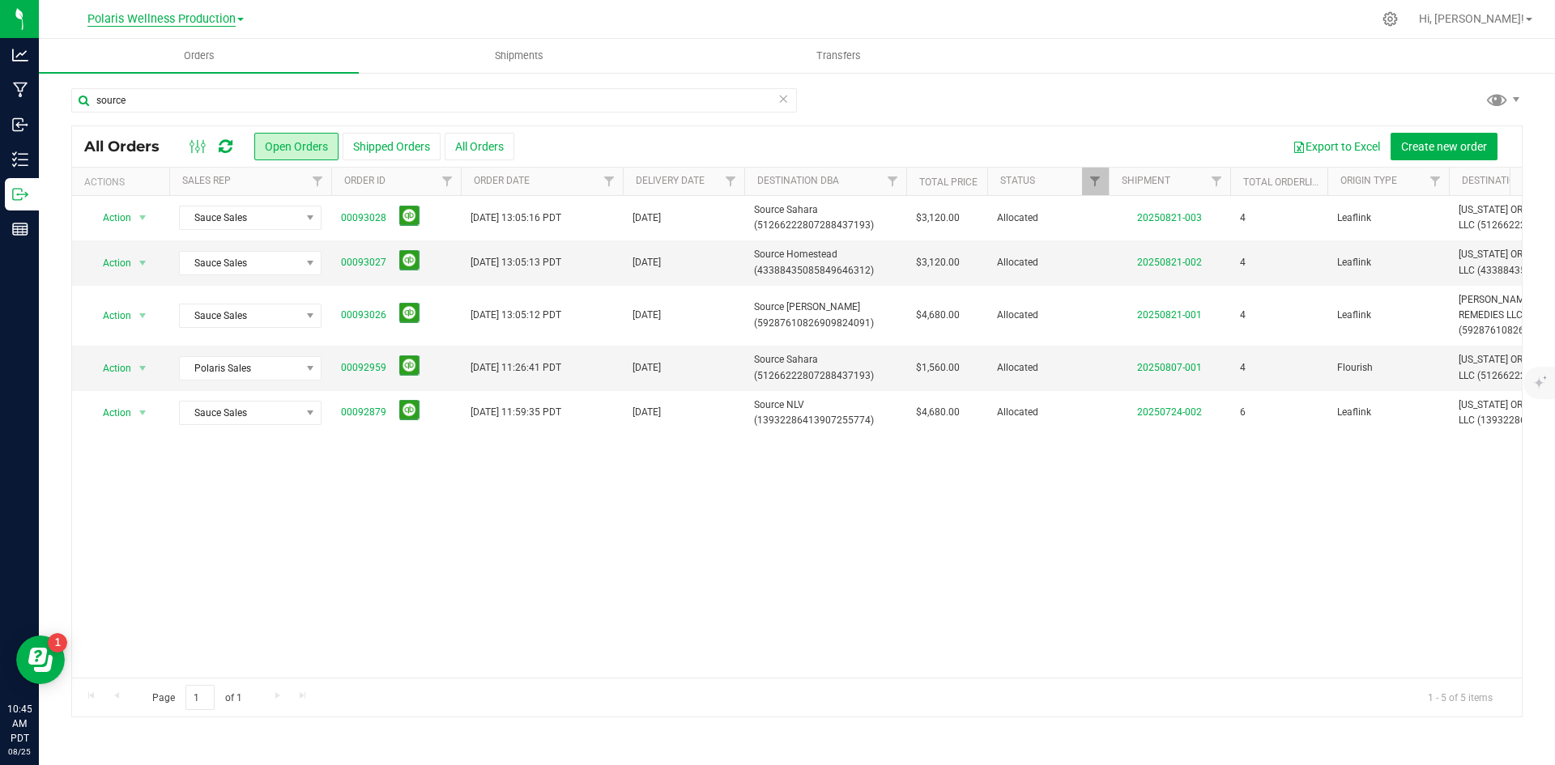
click at [179, 15] on span "Polaris Wellness Production" at bounding box center [161, 19] width 148 height 15
click at [185, 57] on link "Polaris Wellness Cultivation" at bounding box center [165, 57] width 237 height 22
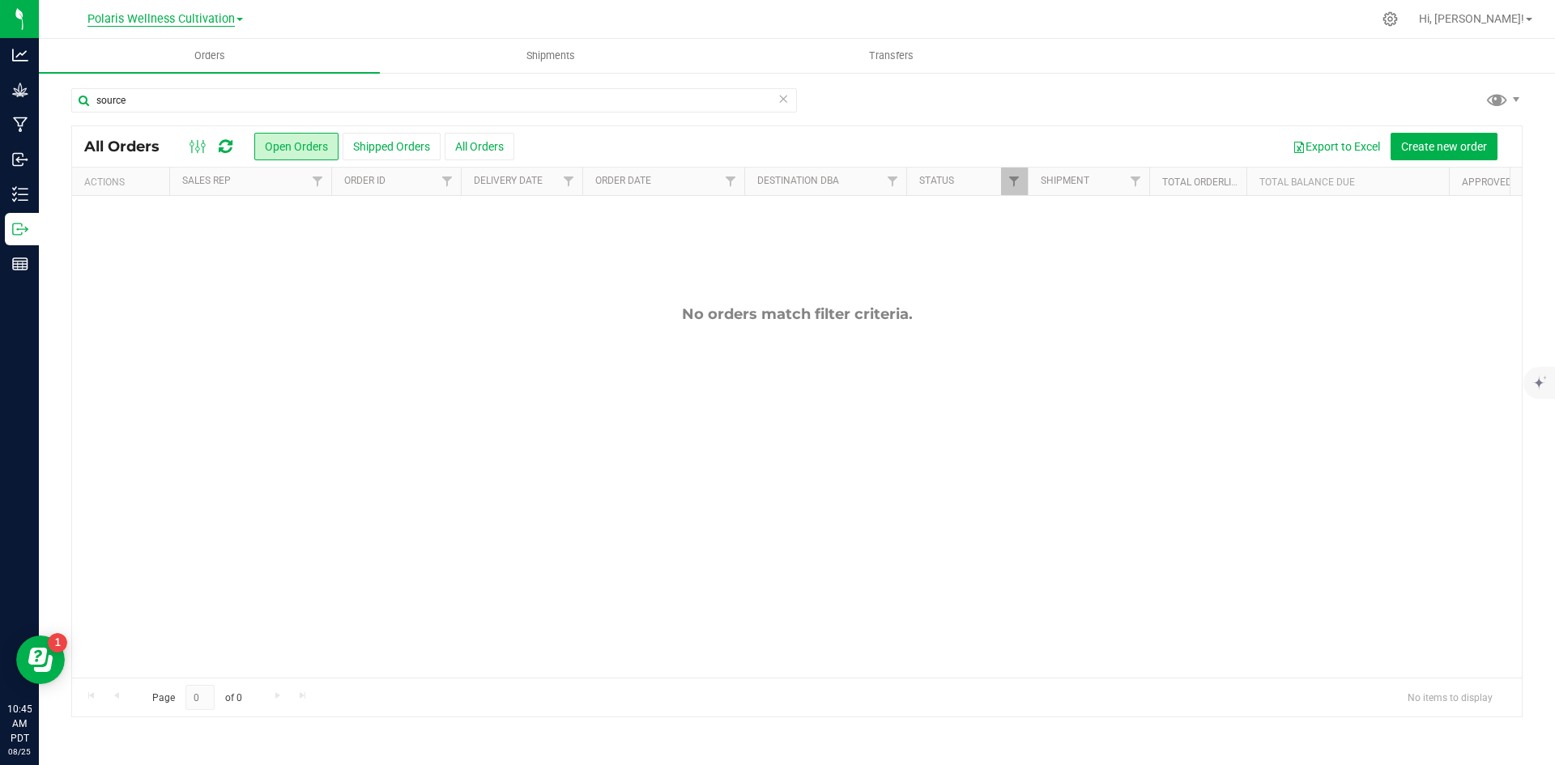
click at [197, 18] on span "Polaris Wellness Cultivation" at bounding box center [160, 19] width 147 height 15
click at [177, 81] on link "Polaris Wellness Production" at bounding box center [165, 79] width 237 height 22
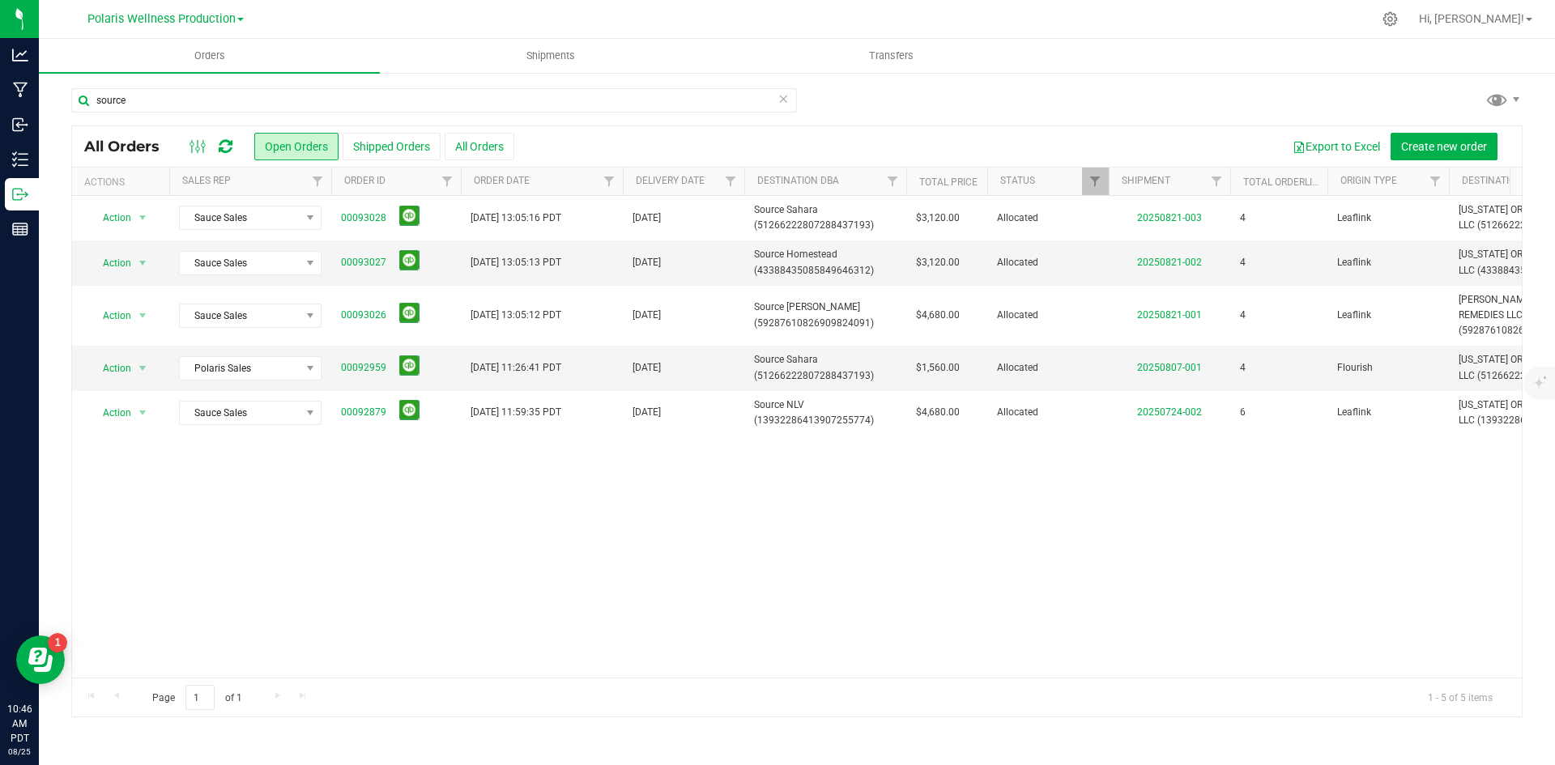
click at [1222, 93] on div "source" at bounding box center [796, 106] width 1451 height 37
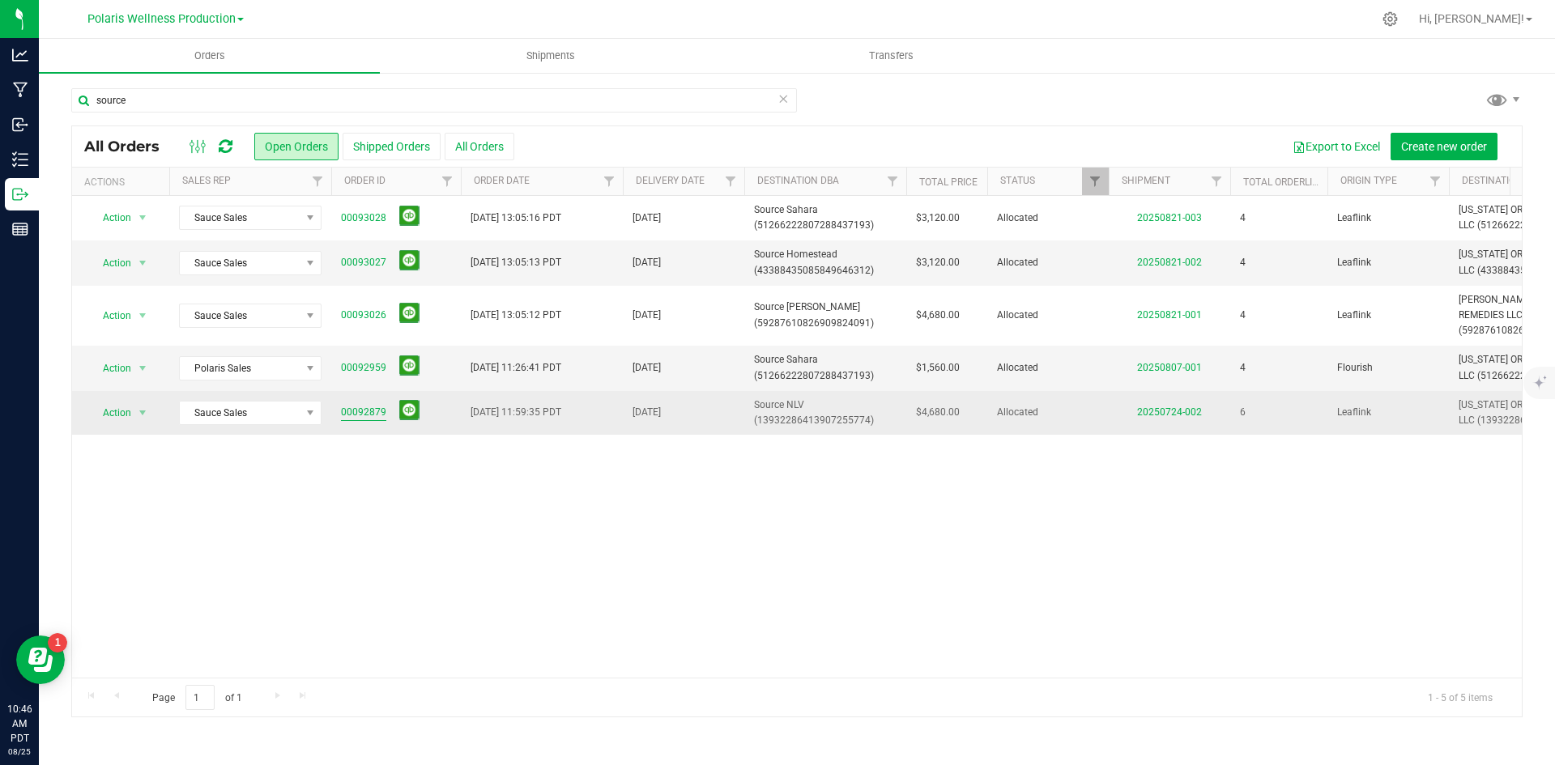
click at [373, 415] on link "00092879" at bounding box center [363, 412] width 45 height 15
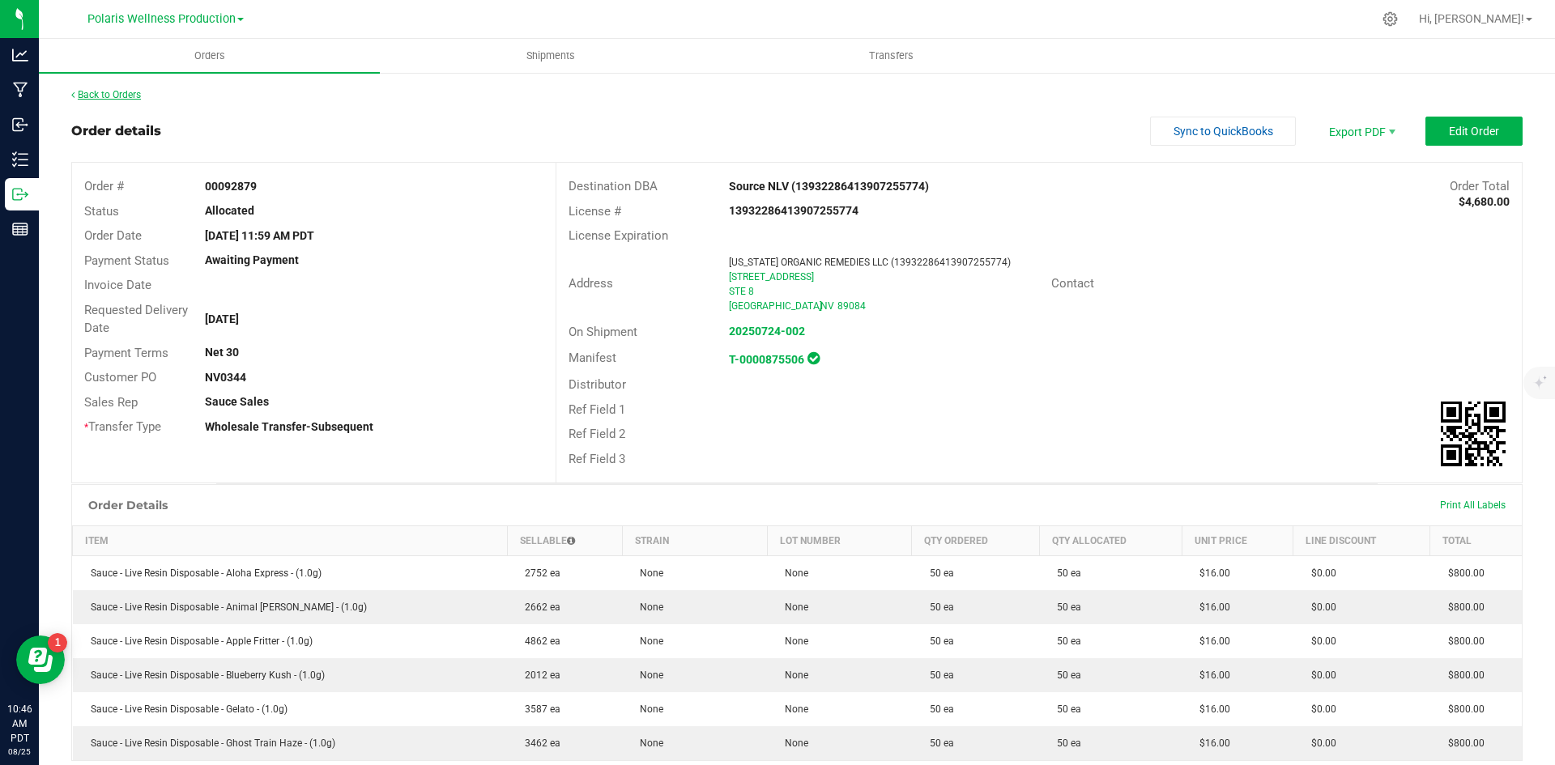
click at [126, 90] on link "Back to Orders" at bounding box center [106, 94] width 70 height 11
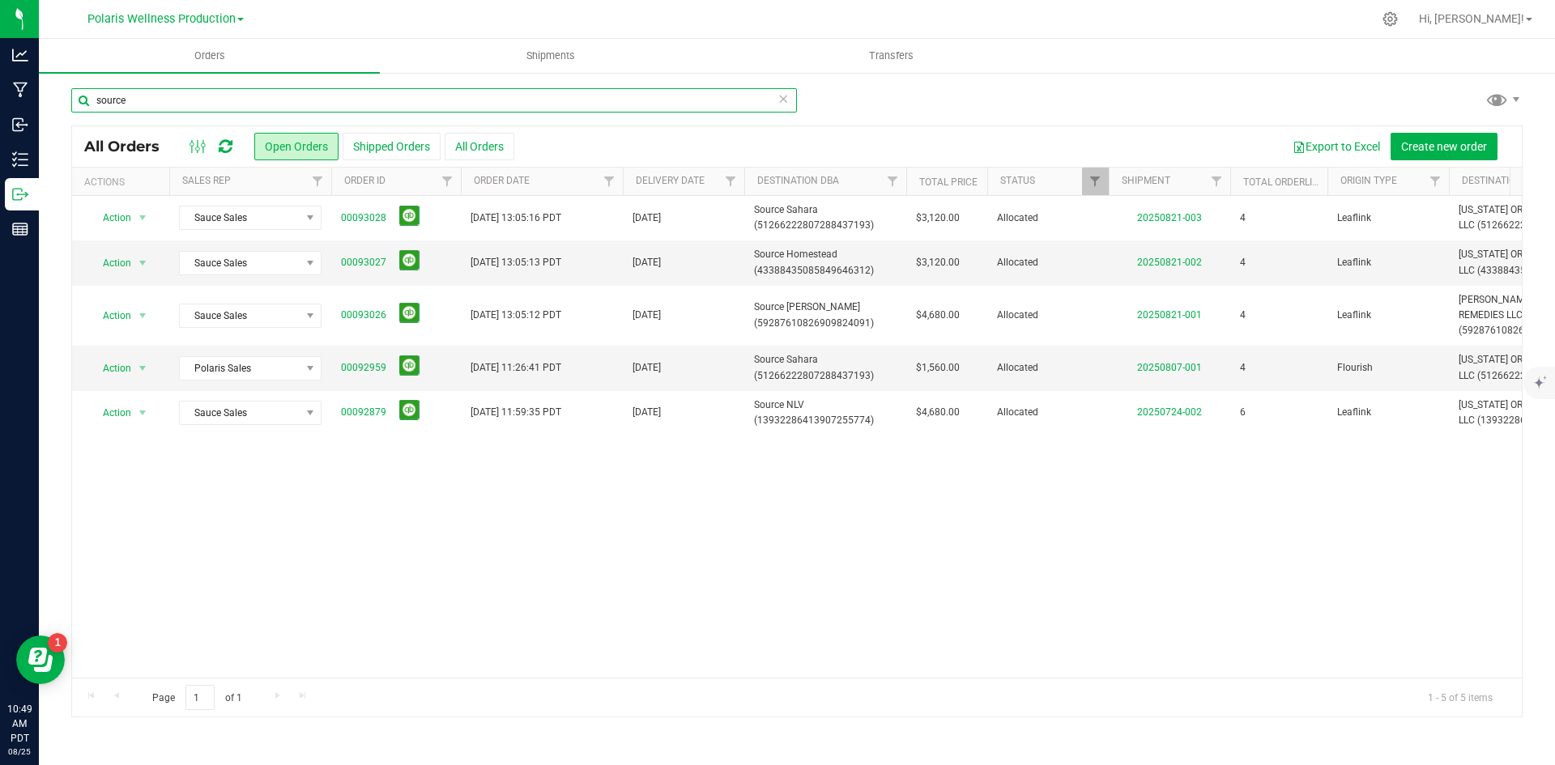
drag, startPoint x: 154, startPoint y: 101, endPoint x: 61, endPoint y: 134, distance: 98.6
click at [61, 134] on div "source All Orders Open Orders Shipped Orders All Orders Export to Excel Create …" at bounding box center [797, 402] width 1516 height 663
type input "euporia"
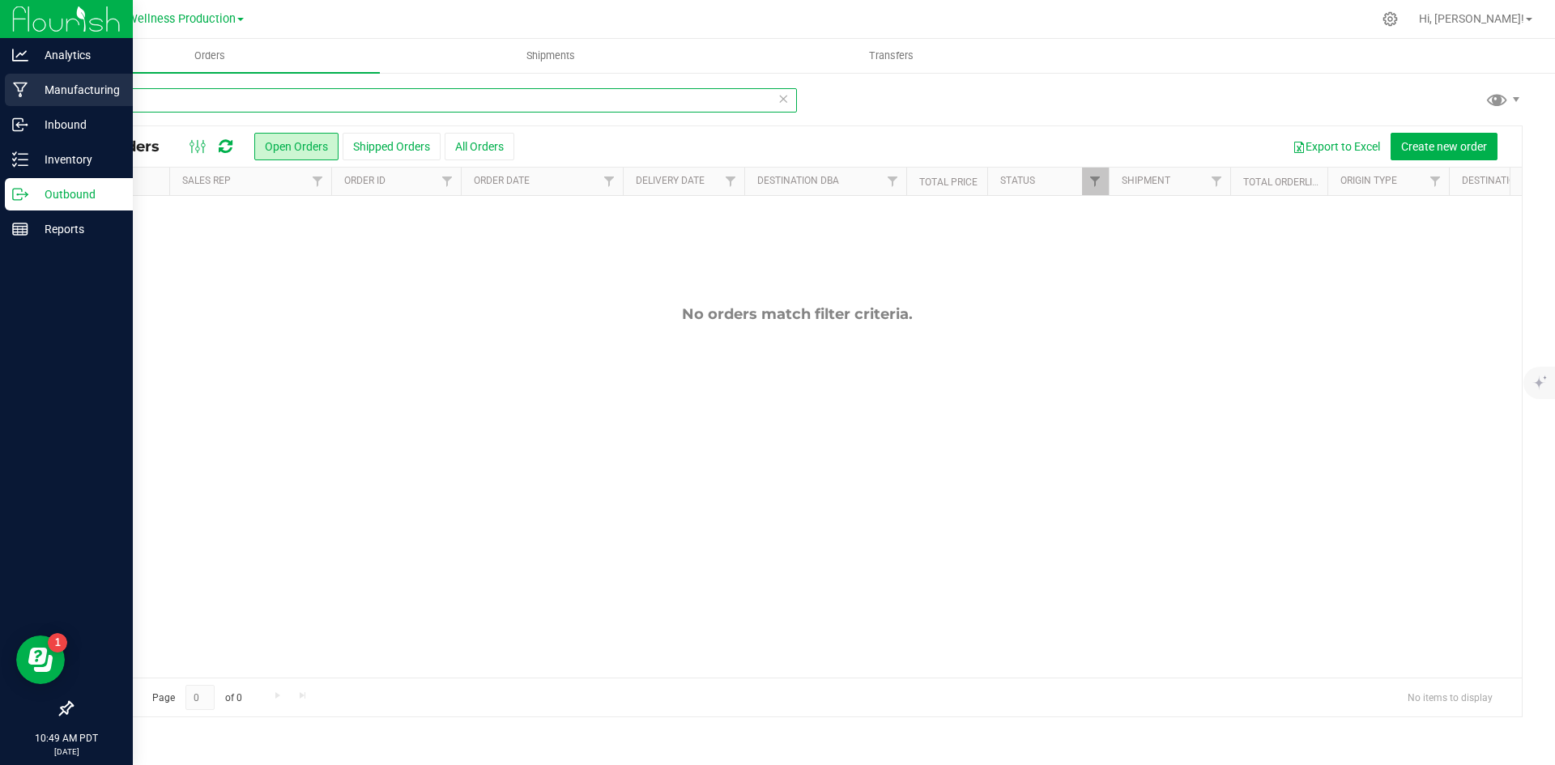
drag, startPoint x: 144, startPoint y: 101, endPoint x: 0, endPoint y: 79, distance: 145.9
click at [0, 79] on div "Analytics Manufacturing Inbound Inventory Outbound Reports 10:49 AM PDT [DATE] …" at bounding box center [777, 382] width 1555 height 765
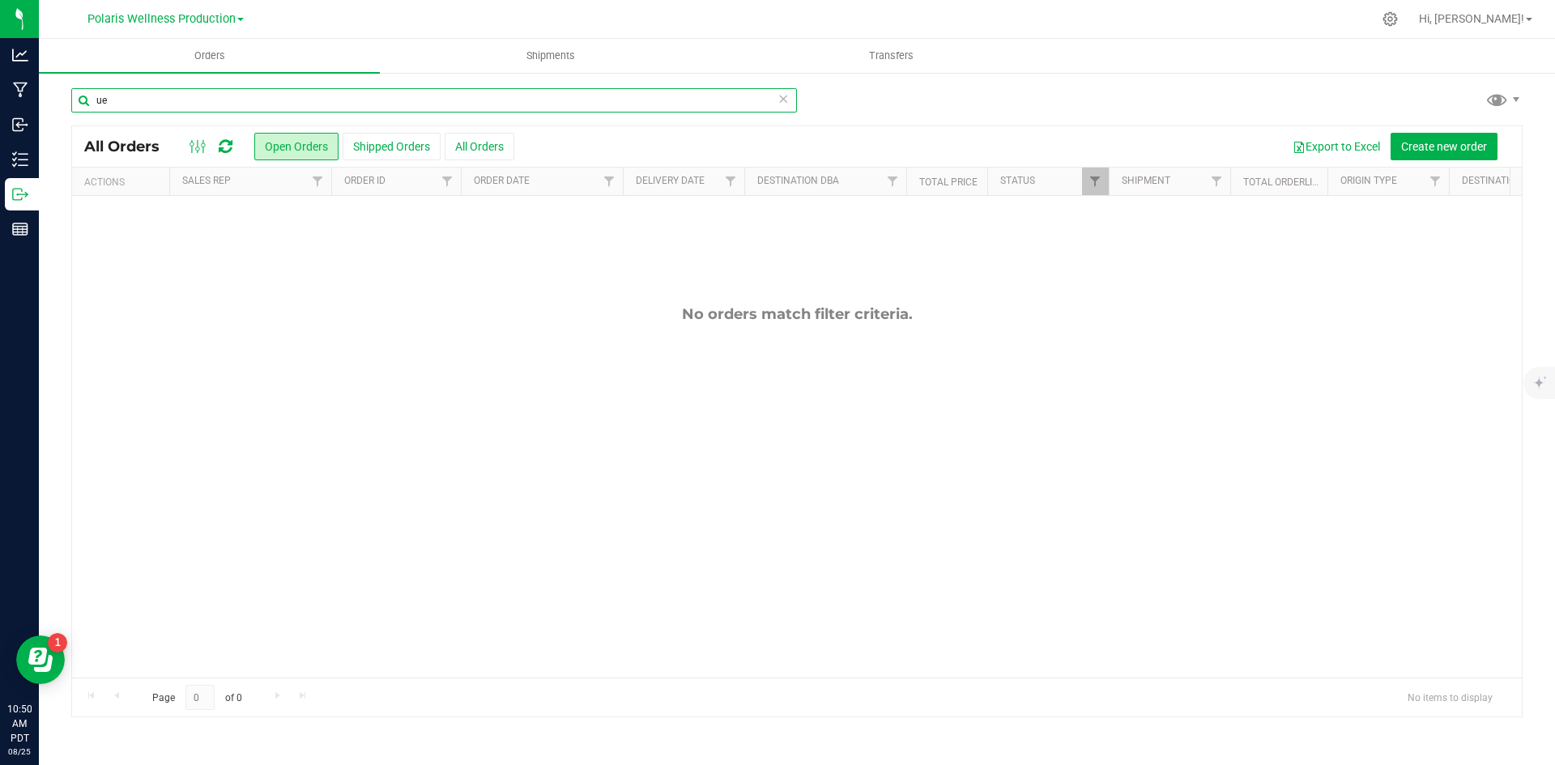
type input "u"
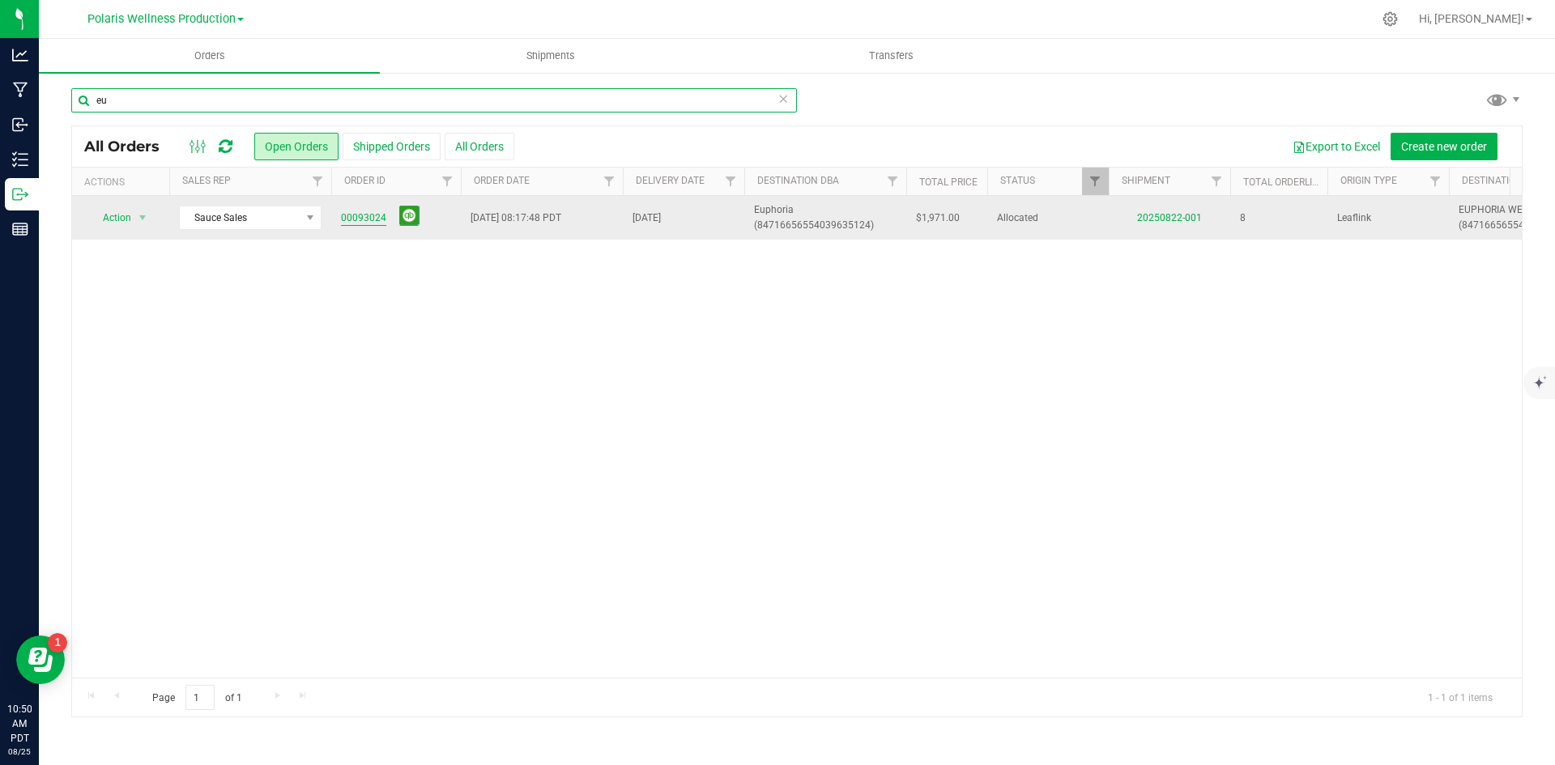
type input "eu"
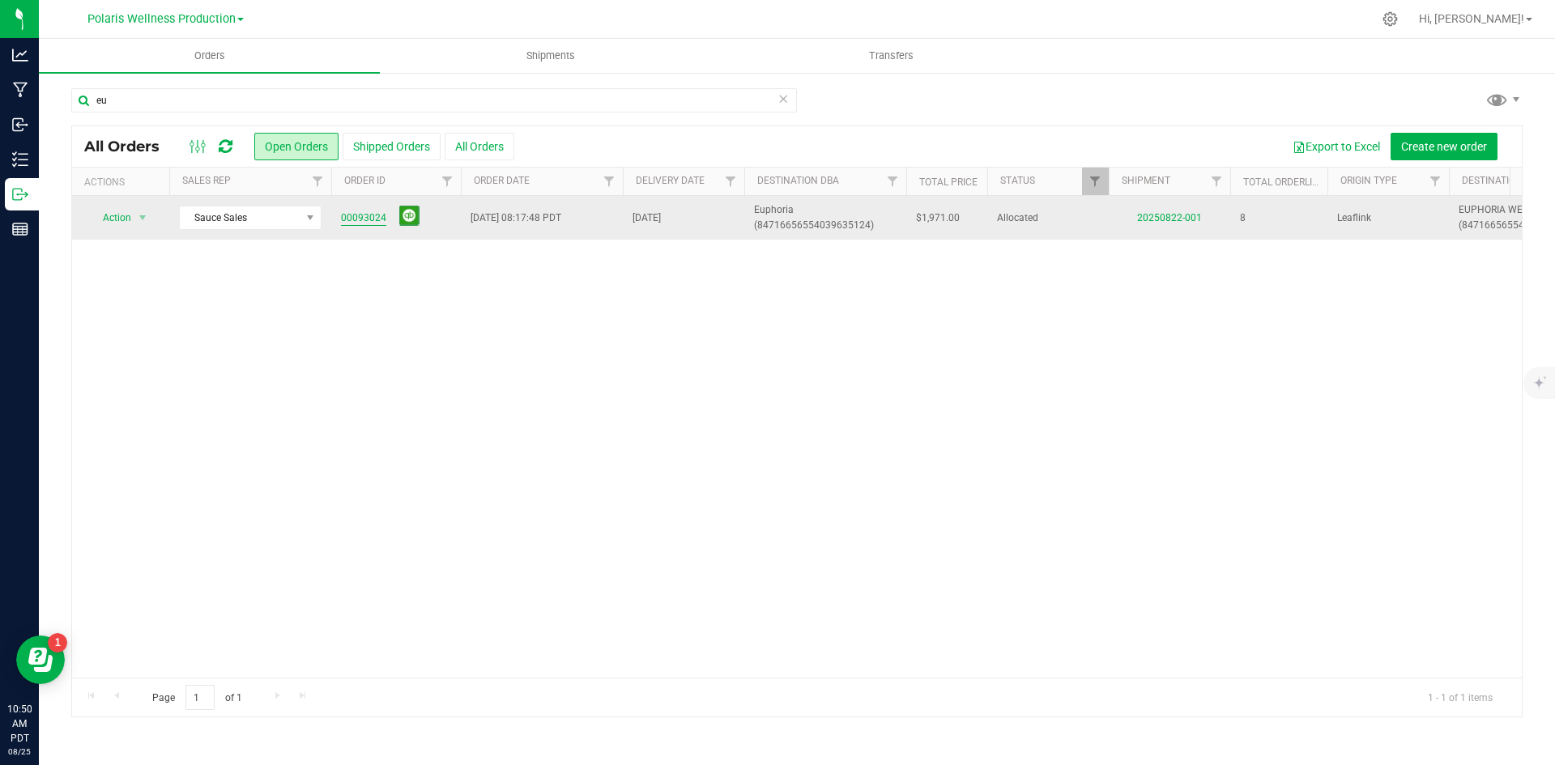
click at [379, 222] on link "00093024" at bounding box center [363, 218] width 45 height 15
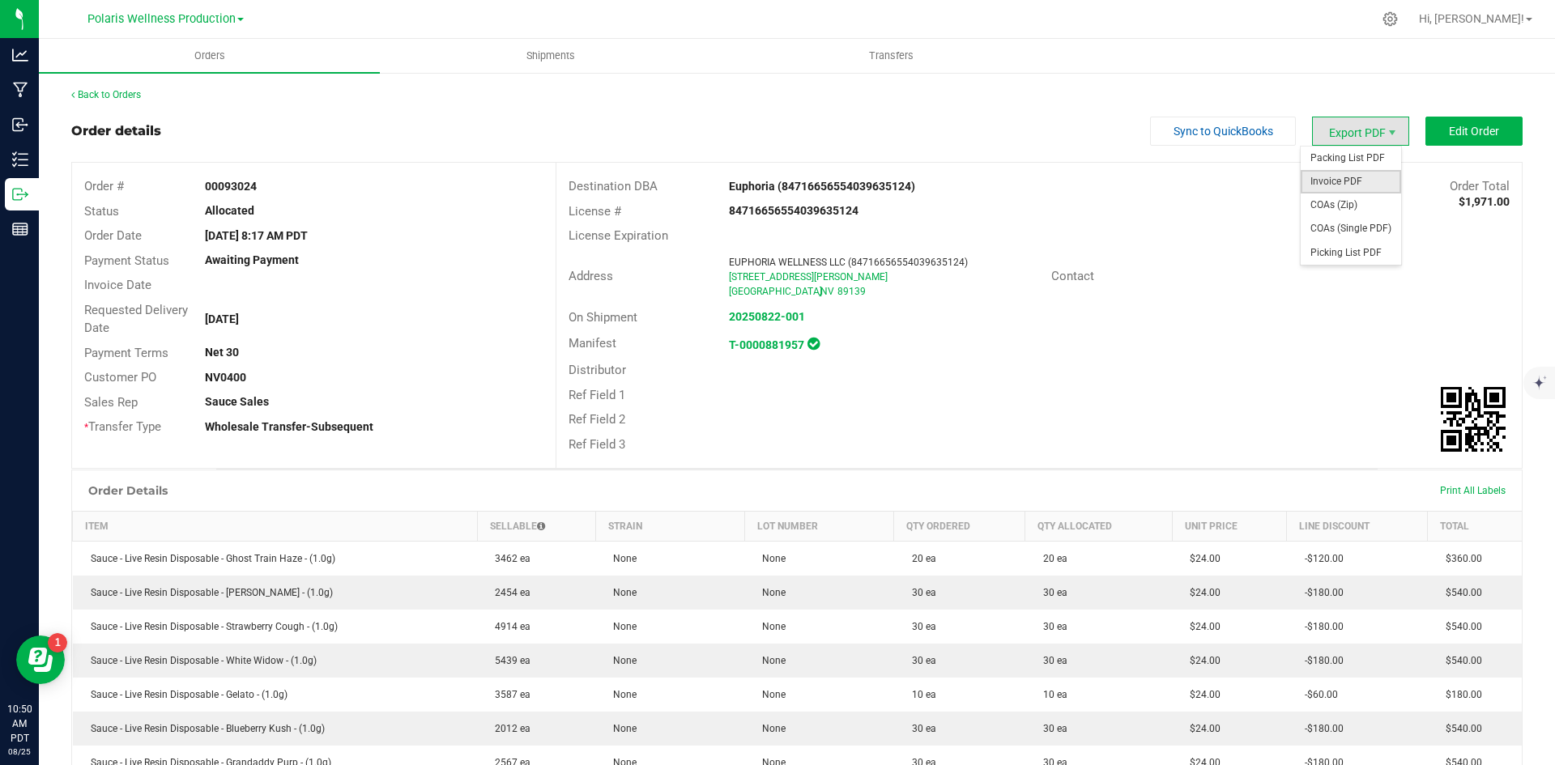
click at [1352, 185] on span "Invoice PDF" at bounding box center [1351, 181] width 100 height 23
click at [91, 100] on link "Back to Orders" at bounding box center [106, 94] width 70 height 11
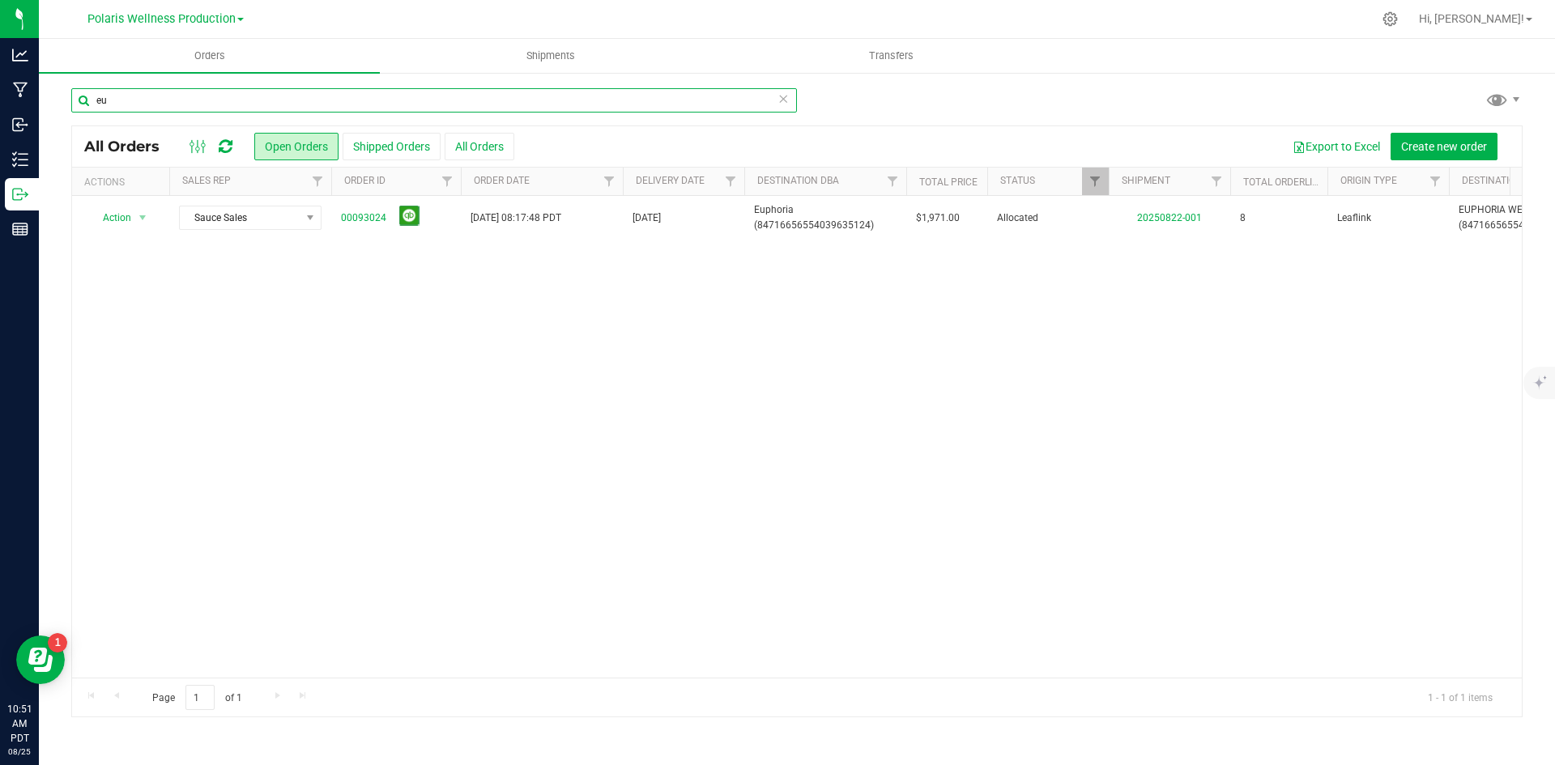
drag, startPoint x: 211, startPoint y: 95, endPoint x: 124, endPoint y: 98, distance: 86.7
click at [124, 98] on input "eu" at bounding box center [434, 100] width 726 height 24
type input "e"
type input "SOURCE"
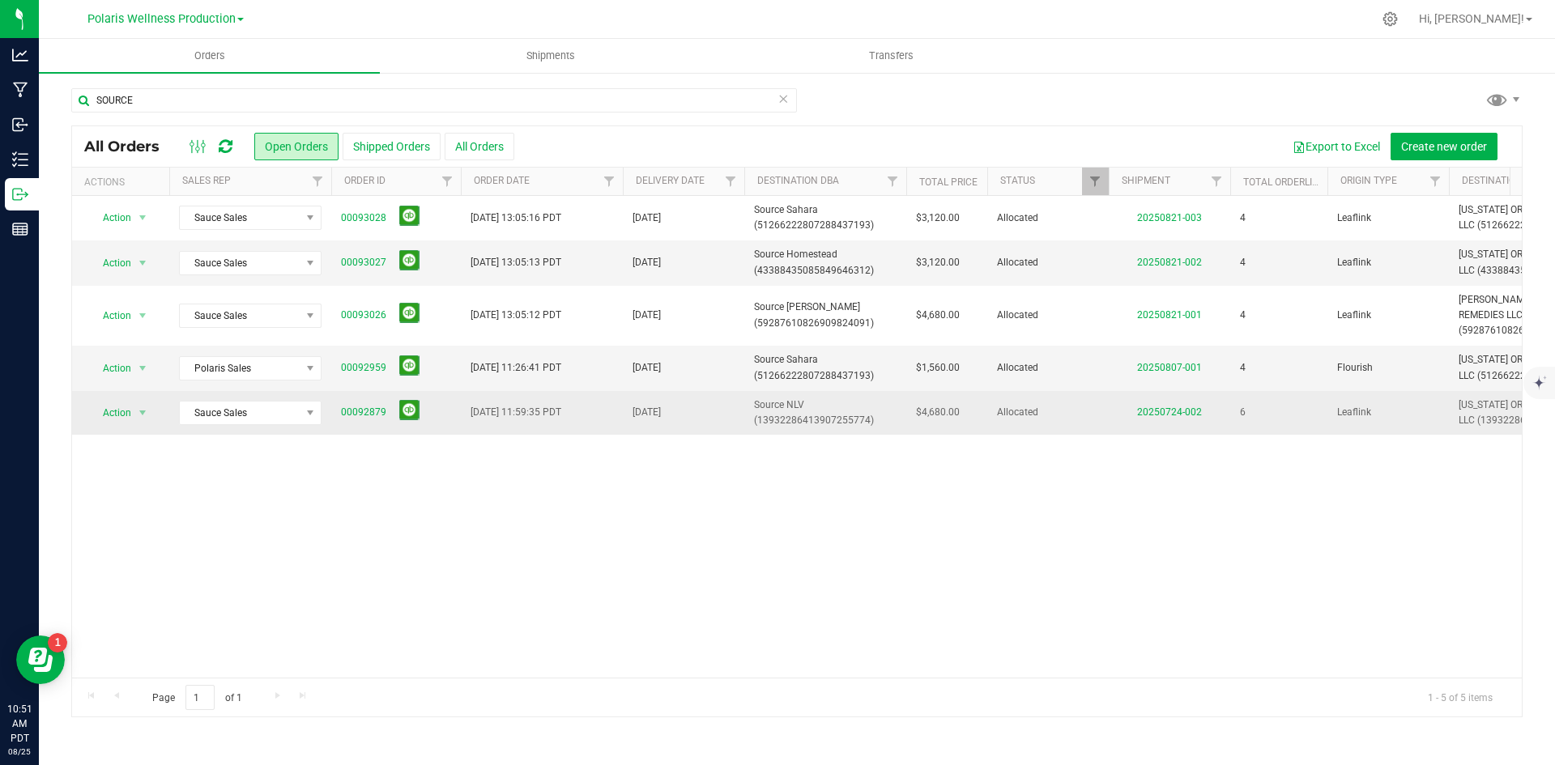
click at [353, 404] on span "00092879" at bounding box center [396, 412] width 110 height 25
click at [360, 411] on link "00092879" at bounding box center [363, 412] width 45 height 15
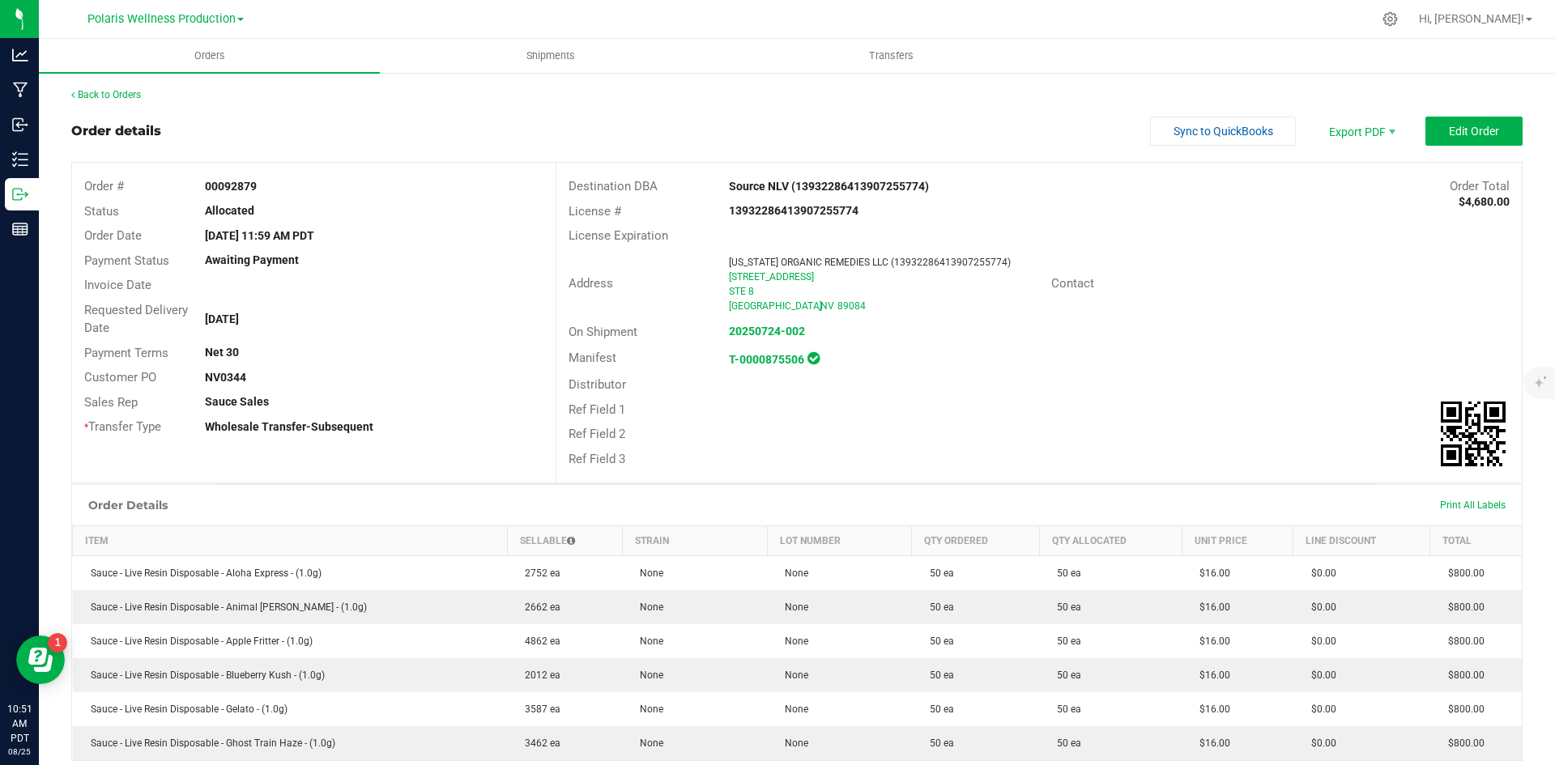
click at [944, 19] on div at bounding box center [831, 19] width 1082 height 32
click at [978, 117] on div "Order details Sync to QuickBooks Export PDF Edit Order" at bounding box center [796, 131] width 1451 height 29
click at [125, 98] on link "Back to Orders" at bounding box center [106, 94] width 70 height 11
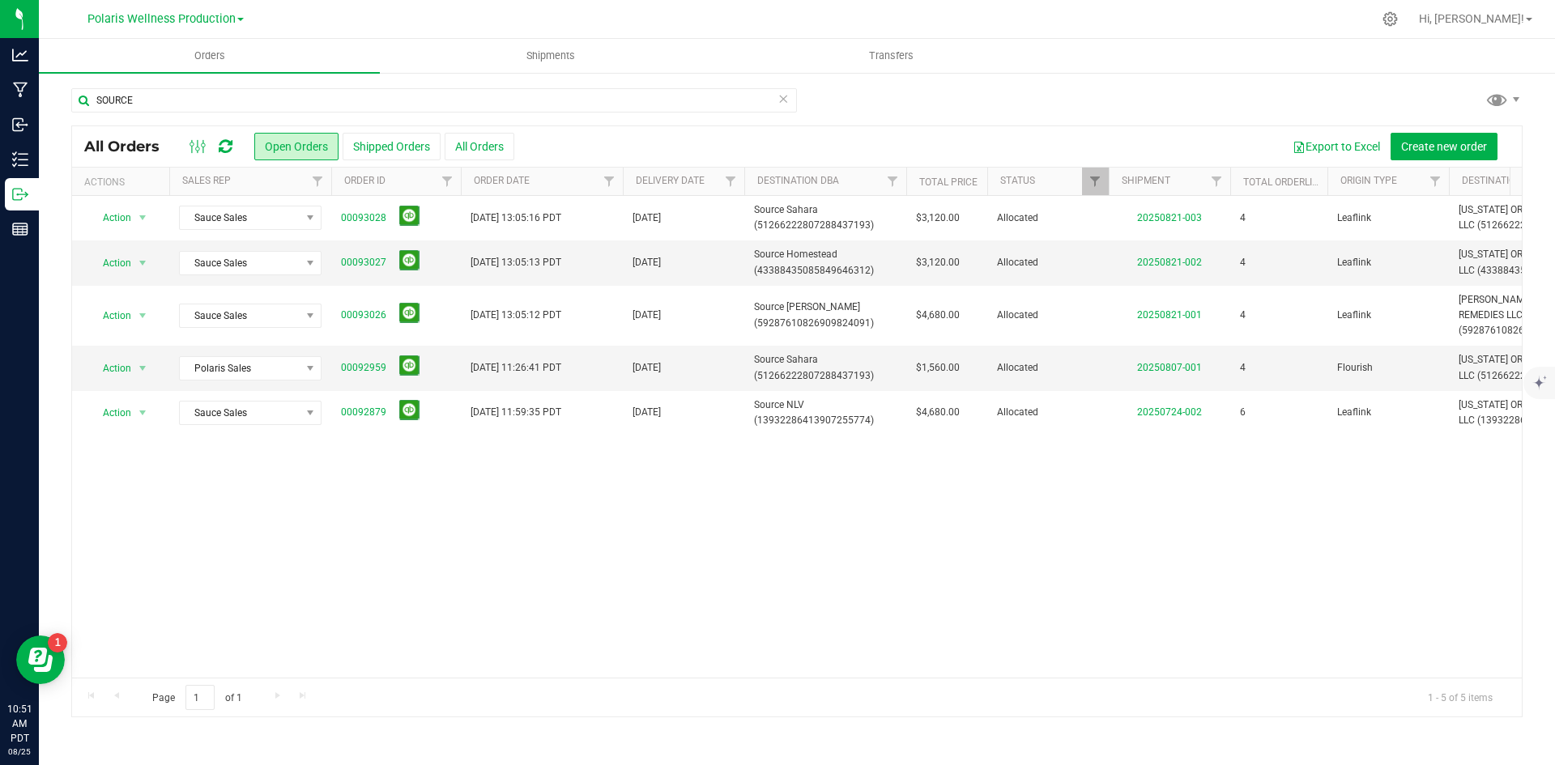
click at [936, 511] on div "Action Action Cancel order Clone order Edit order Mark as fully paid Order audi…" at bounding box center [797, 437] width 1450 height 482
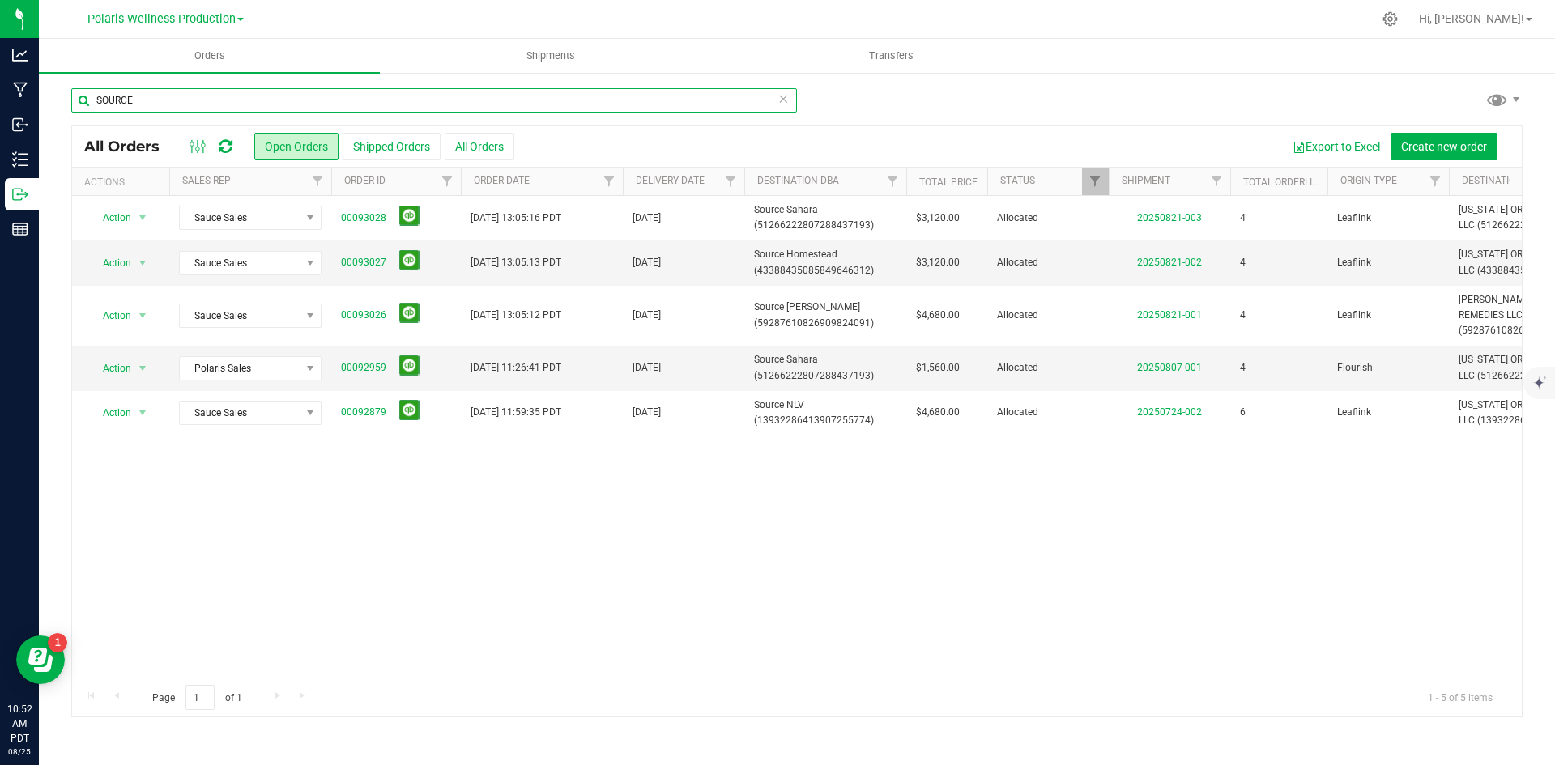
click at [282, 93] on input "SOURCE" at bounding box center [434, 100] width 726 height 24
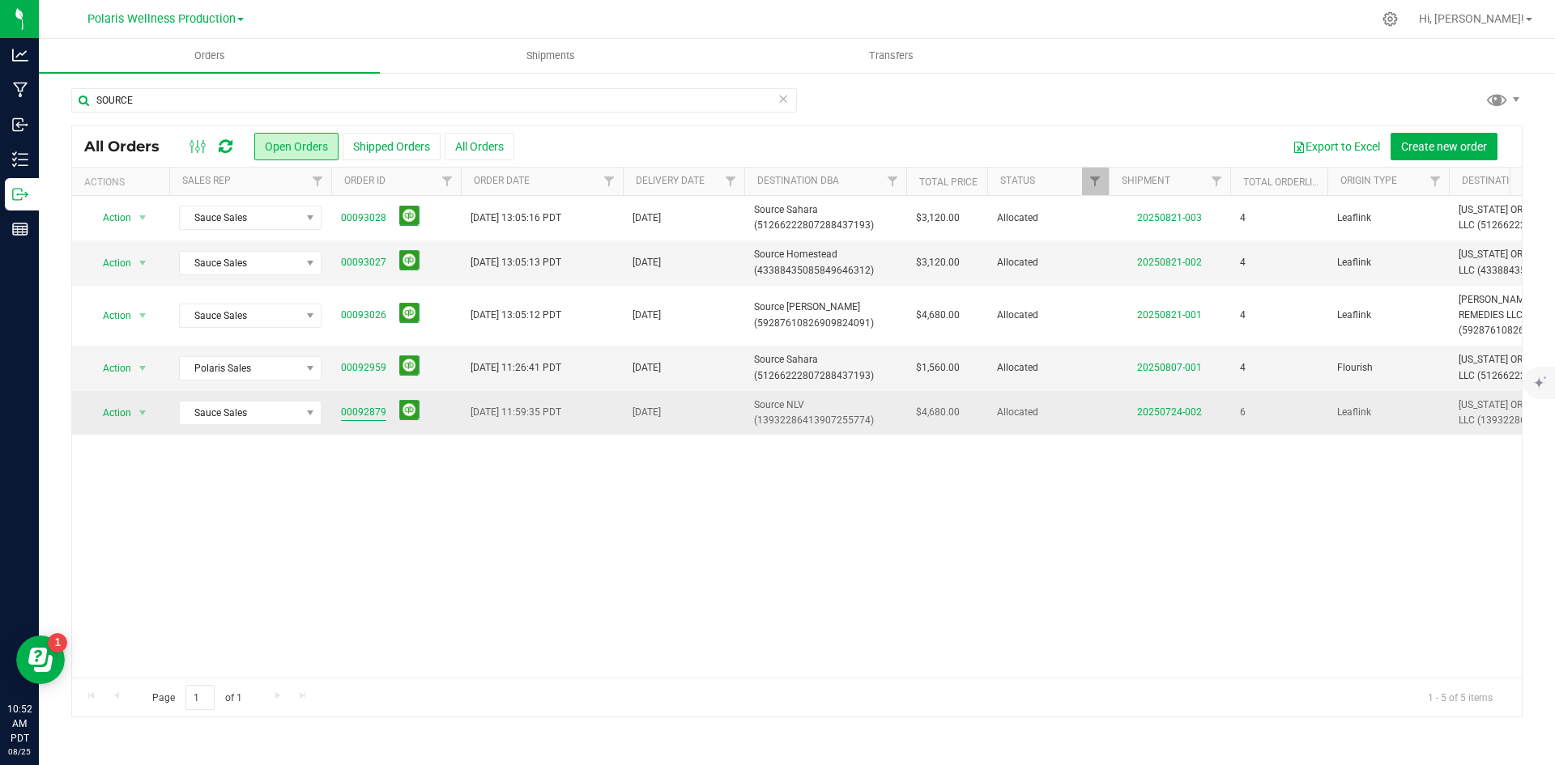
click at [375, 414] on link "00092879" at bounding box center [363, 412] width 45 height 15
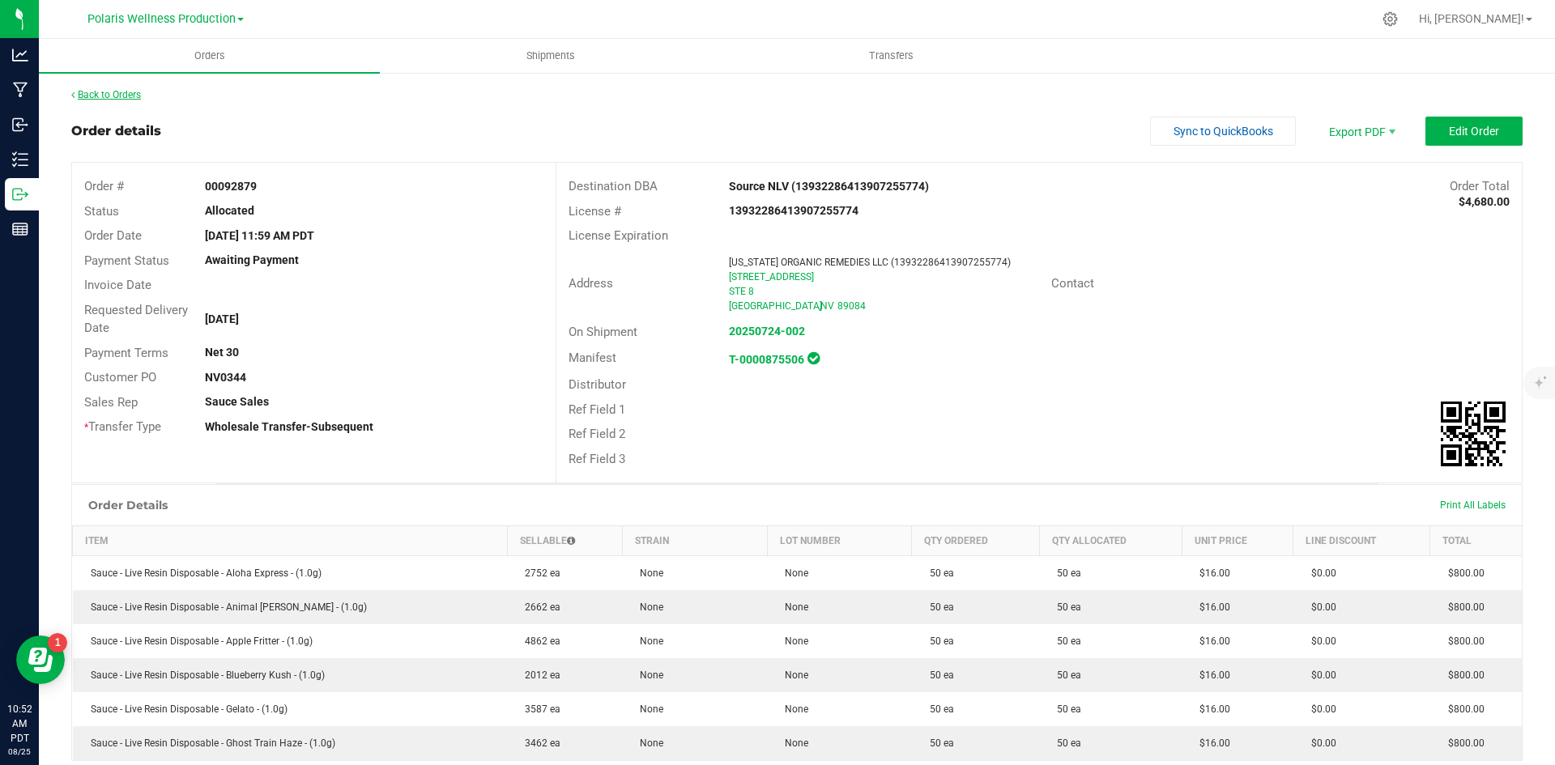
click at [108, 98] on link "Back to Orders" at bounding box center [106, 94] width 70 height 11
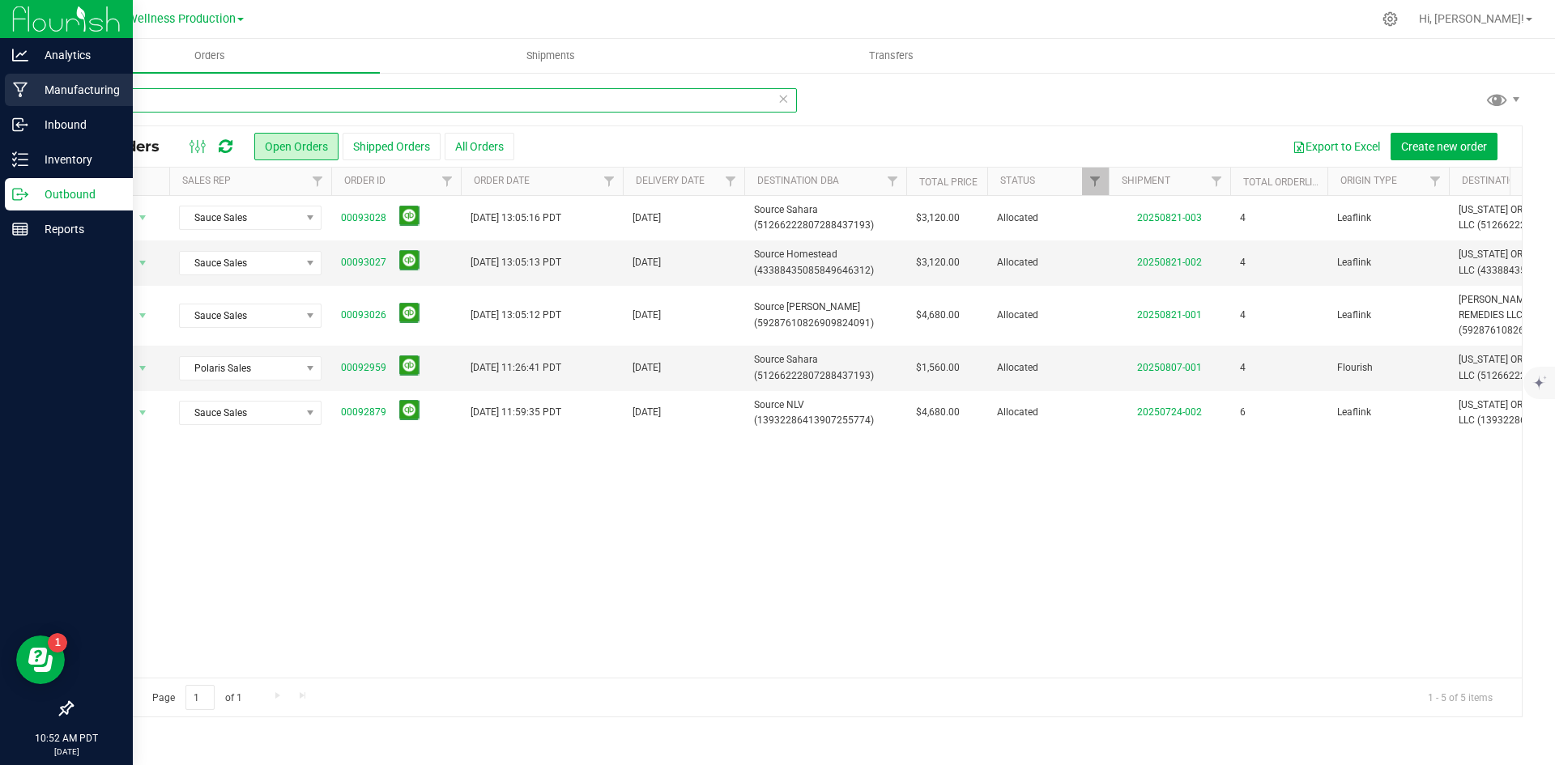
drag, startPoint x: 139, startPoint y: 99, endPoint x: 38, endPoint y: 97, distance: 100.4
click at [38, 97] on div "Analytics Manufacturing Inbound Inventory Outbound Reports 10:52 AM PDT [DATE] …" at bounding box center [777, 382] width 1555 height 765
type input "NLV"
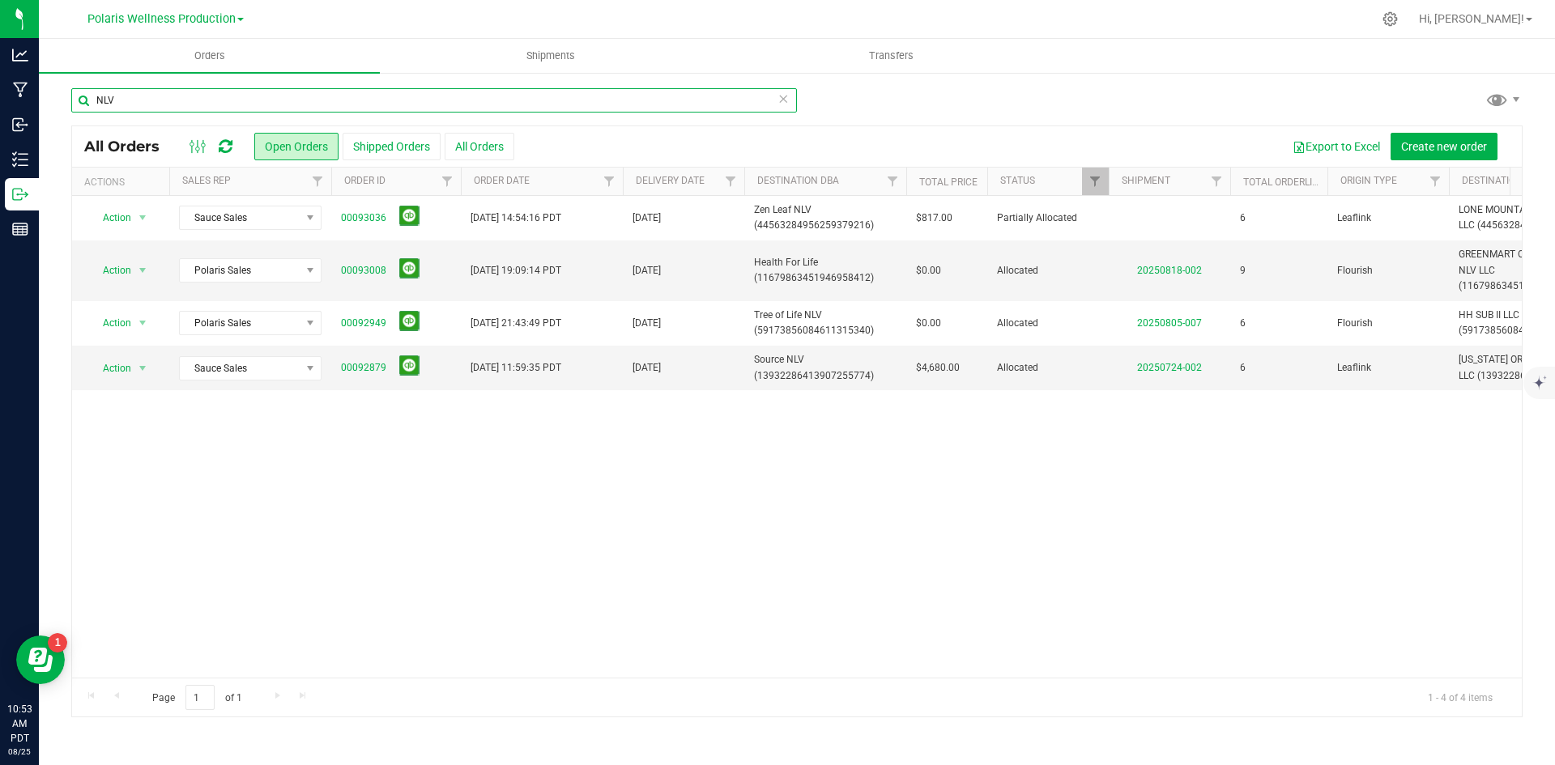
drag, startPoint x: 149, startPoint y: 105, endPoint x: 44, endPoint y: 105, distance: 105.3
click at [44, 105] on div "NLV All Orders Open Orders Shipped Orders All Orders Export to Excel Create new…" at bounding box center [797, 402] width 1516 height 663
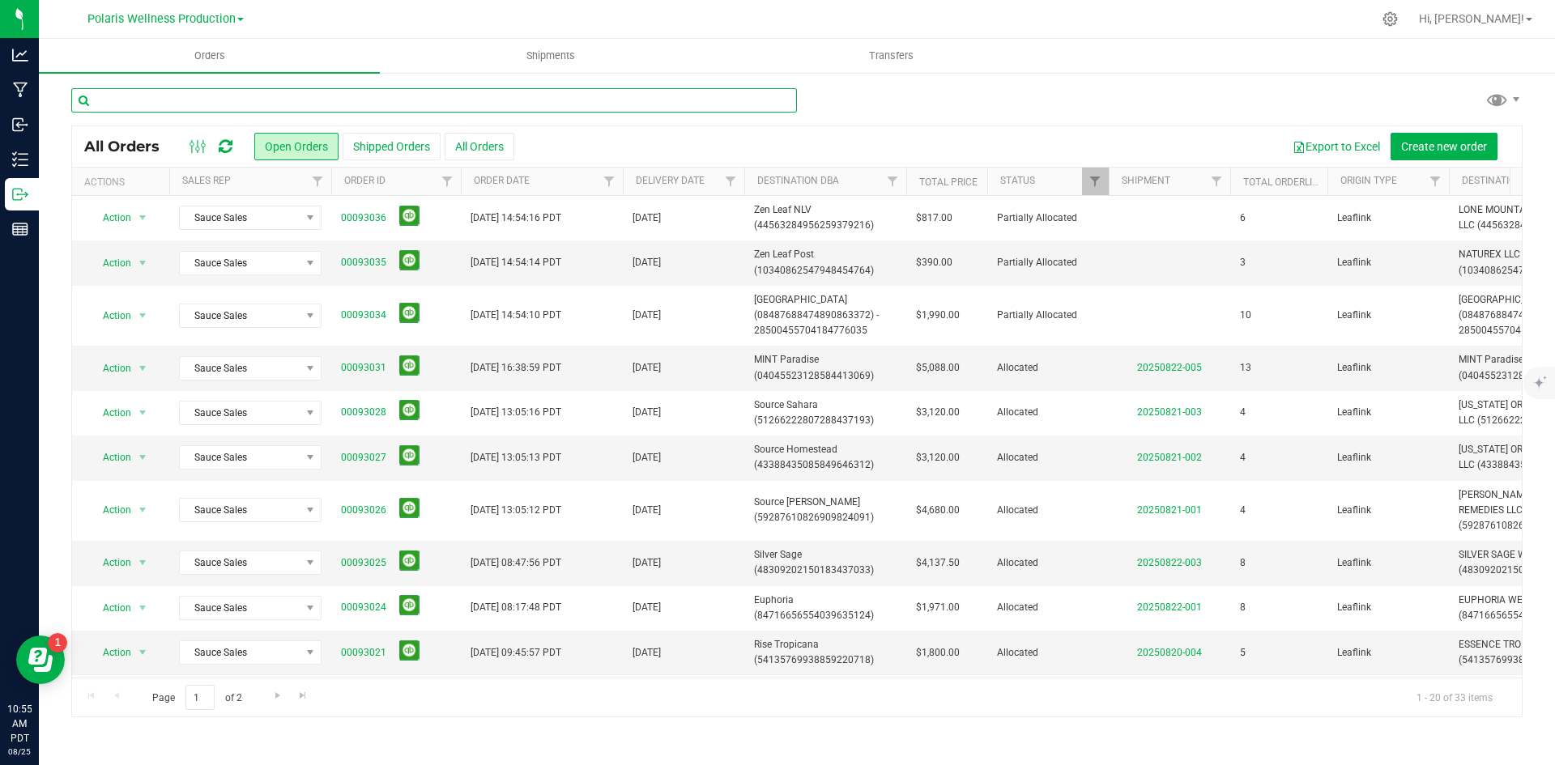
click at [173, 92] on input "text" at bounding box center [434, 100] width 726 height 24
type input "EUP"
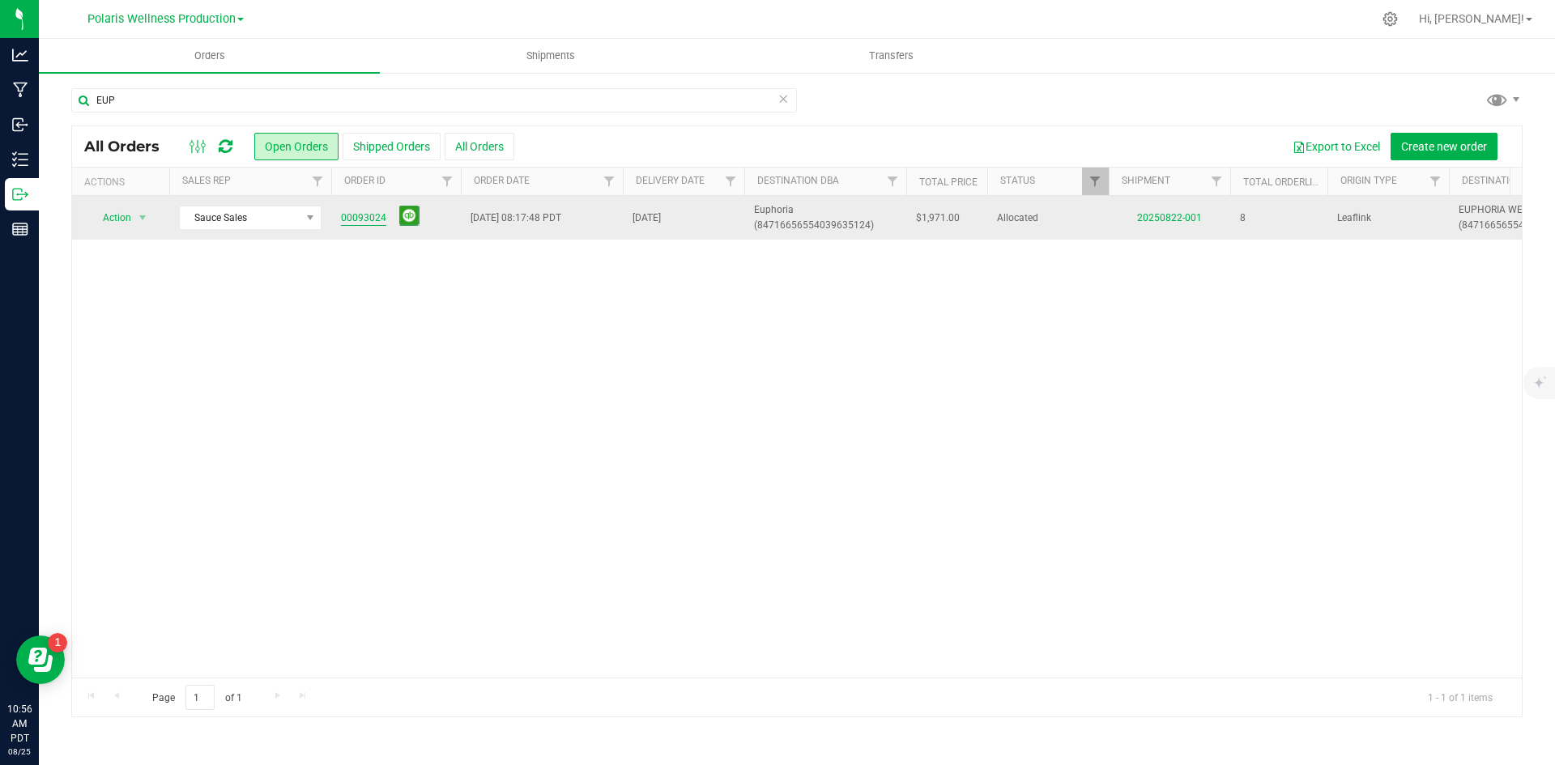
click at [368, 216] on link "00093024" at bounding box center [363, 218] width 45 height 15
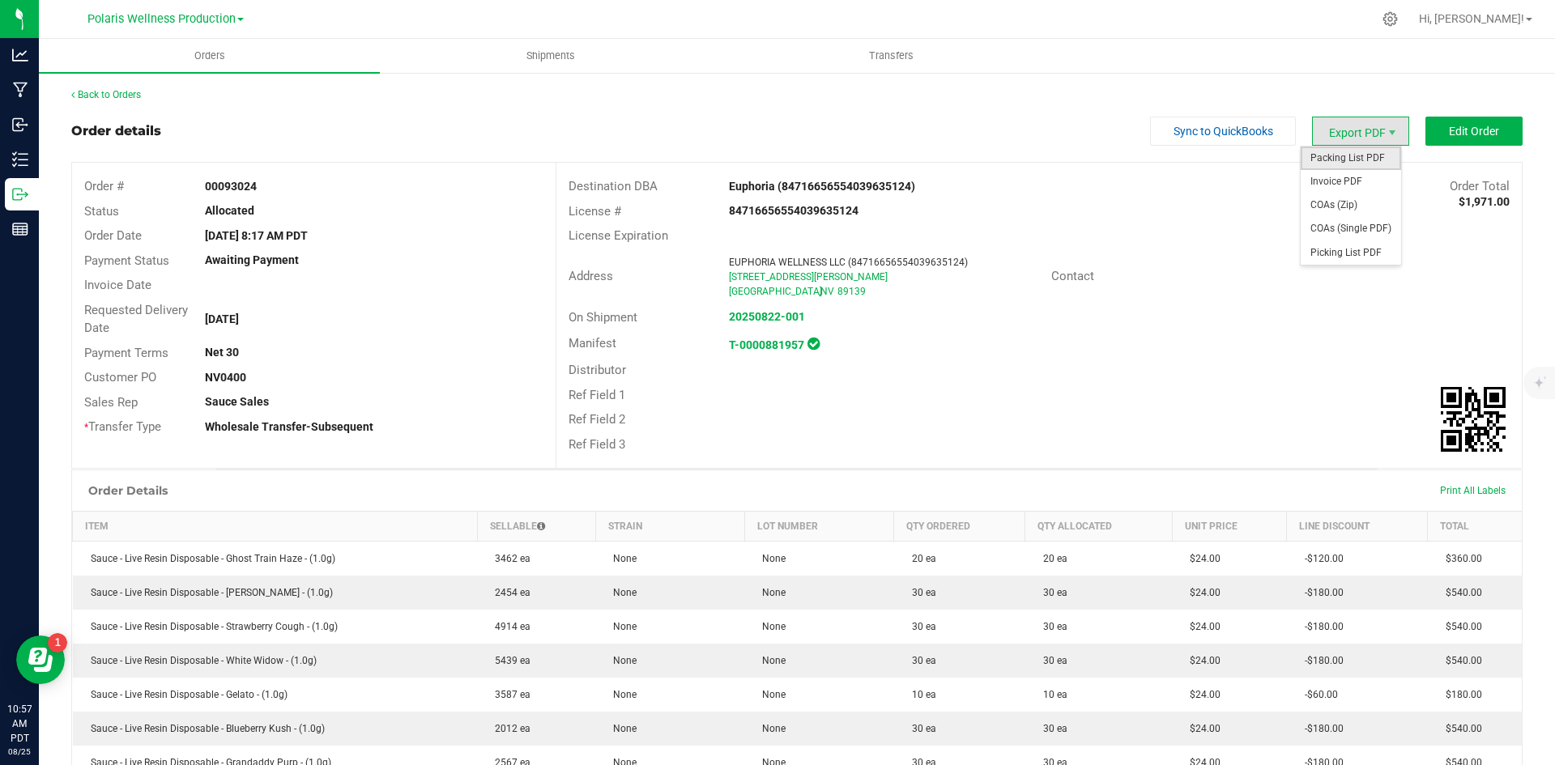
click at [1336, 155] on span "Packing List PDF" at bounding box center [1351, 158] width 100 height 23
click at [220, 53] on span "Orders" at bounding box center [210, 56] width 75 height 15
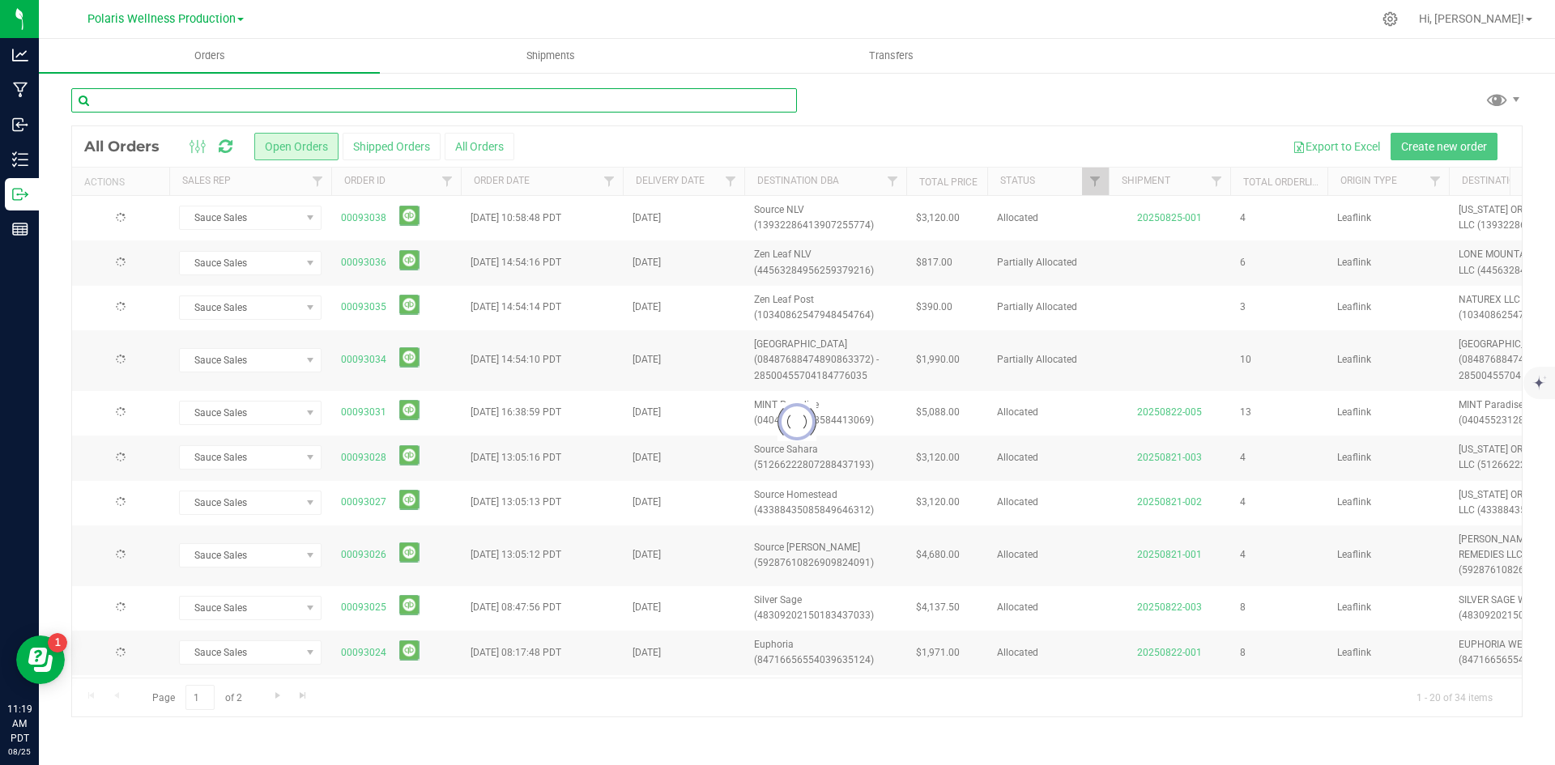
click at [160, 98] on input "text" at bounding box center [434, 100] width 726 height 24
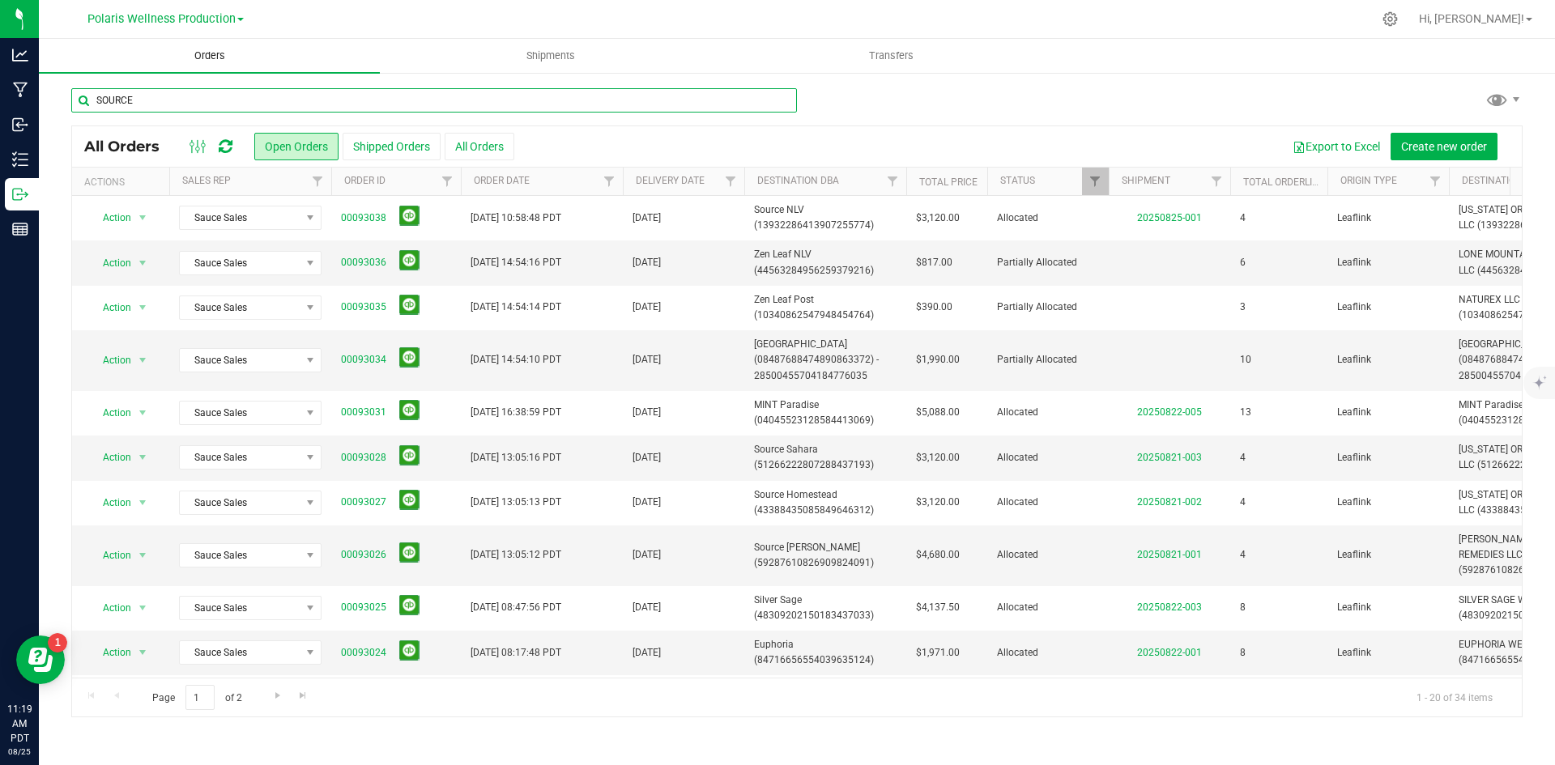
type input "SOURCE"
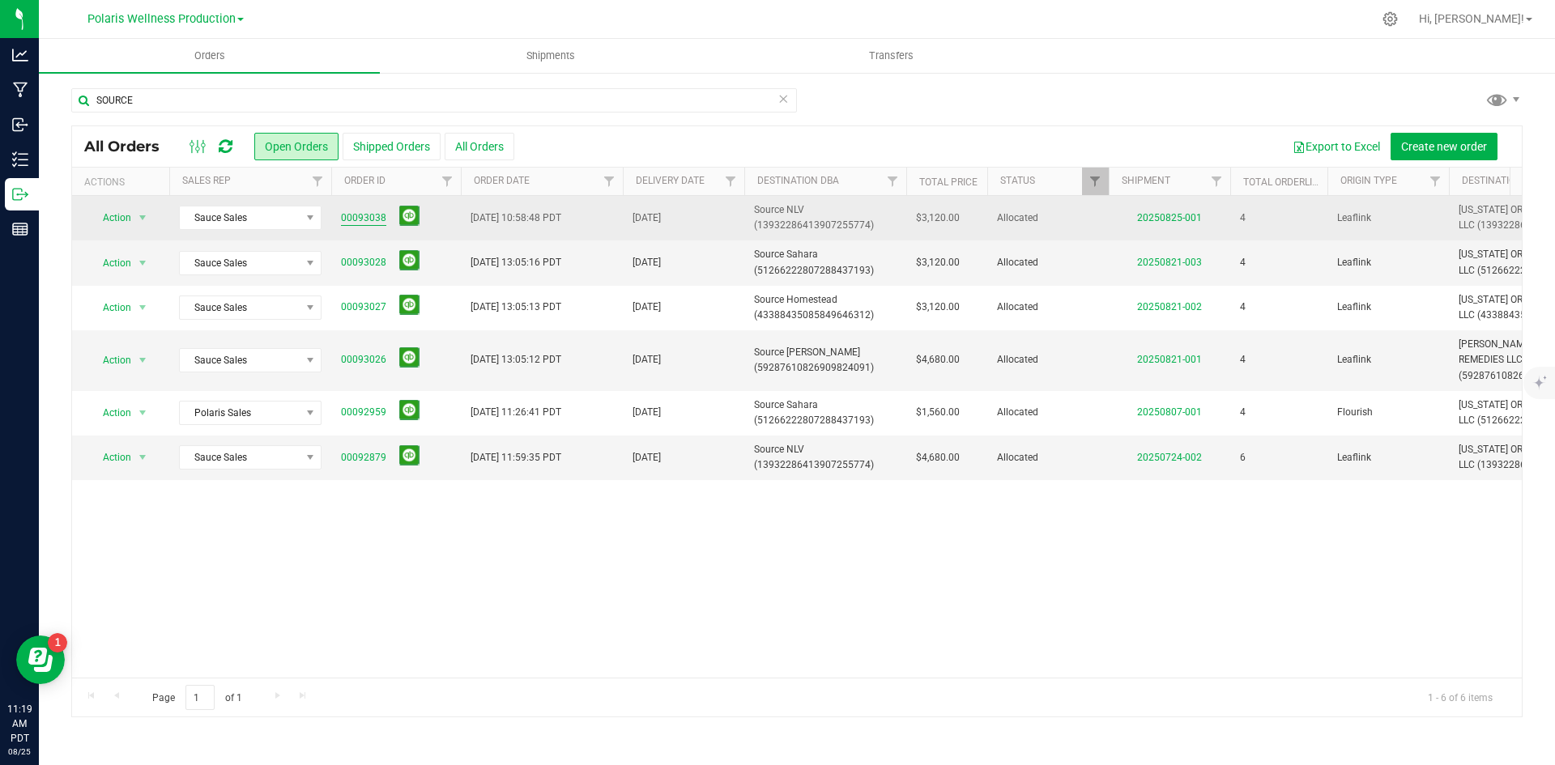
click at [365, 218] on link "00093038" at bounding box center [363, 218] width 45 height 15
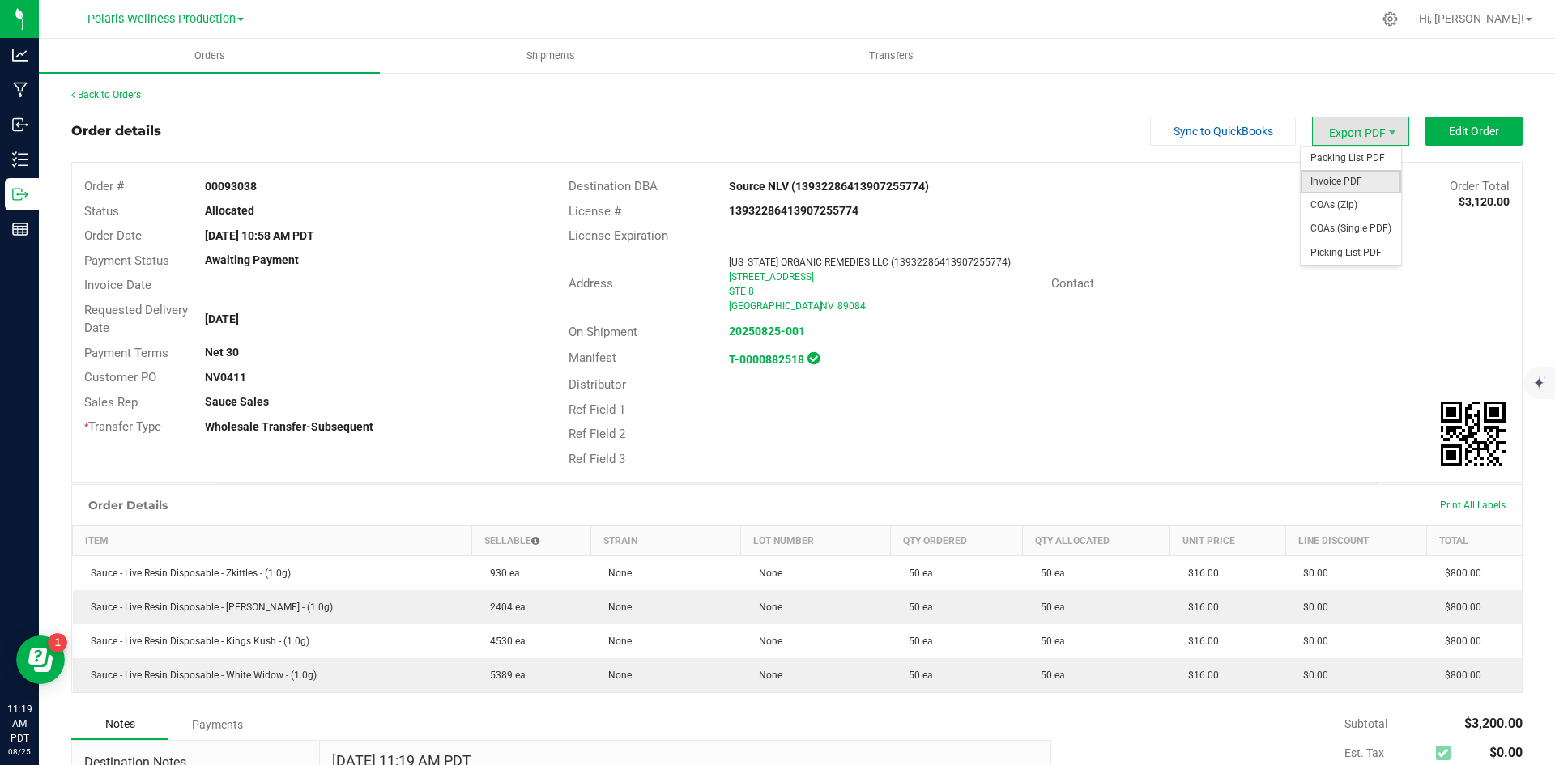
click at [1340, 181] on span "Invoice PDF" at bounding box center [1351, 181] width 100 height 23
click at [1354, 157] on span "Packing List PDF" at bounding box center [1351, 158] width 100 height 23
click at [1342, 163] on span "Packing List PDF" at bounding box center [1351, 158] width 100 height 23
